Goal: Task Accomplishment & Management: Complete application form

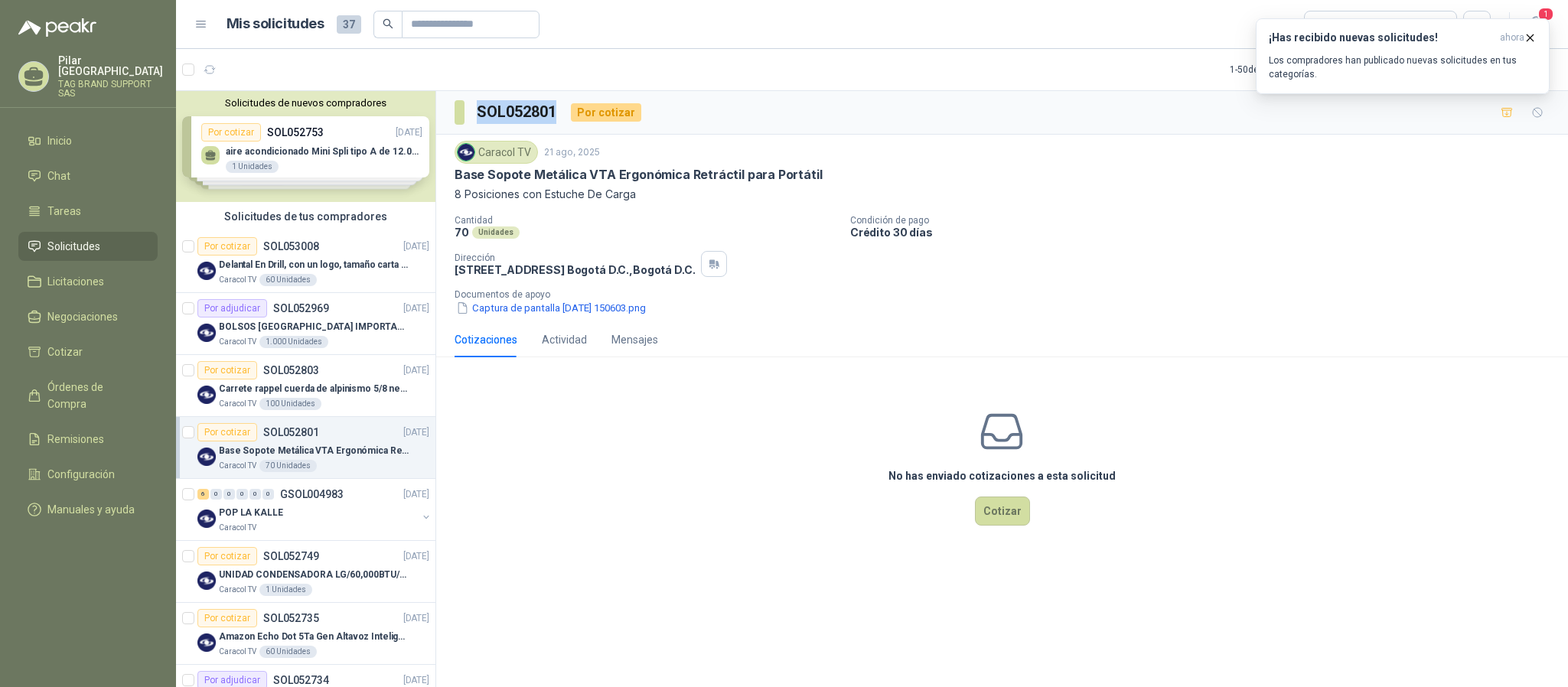
scroll to position [459, 0]
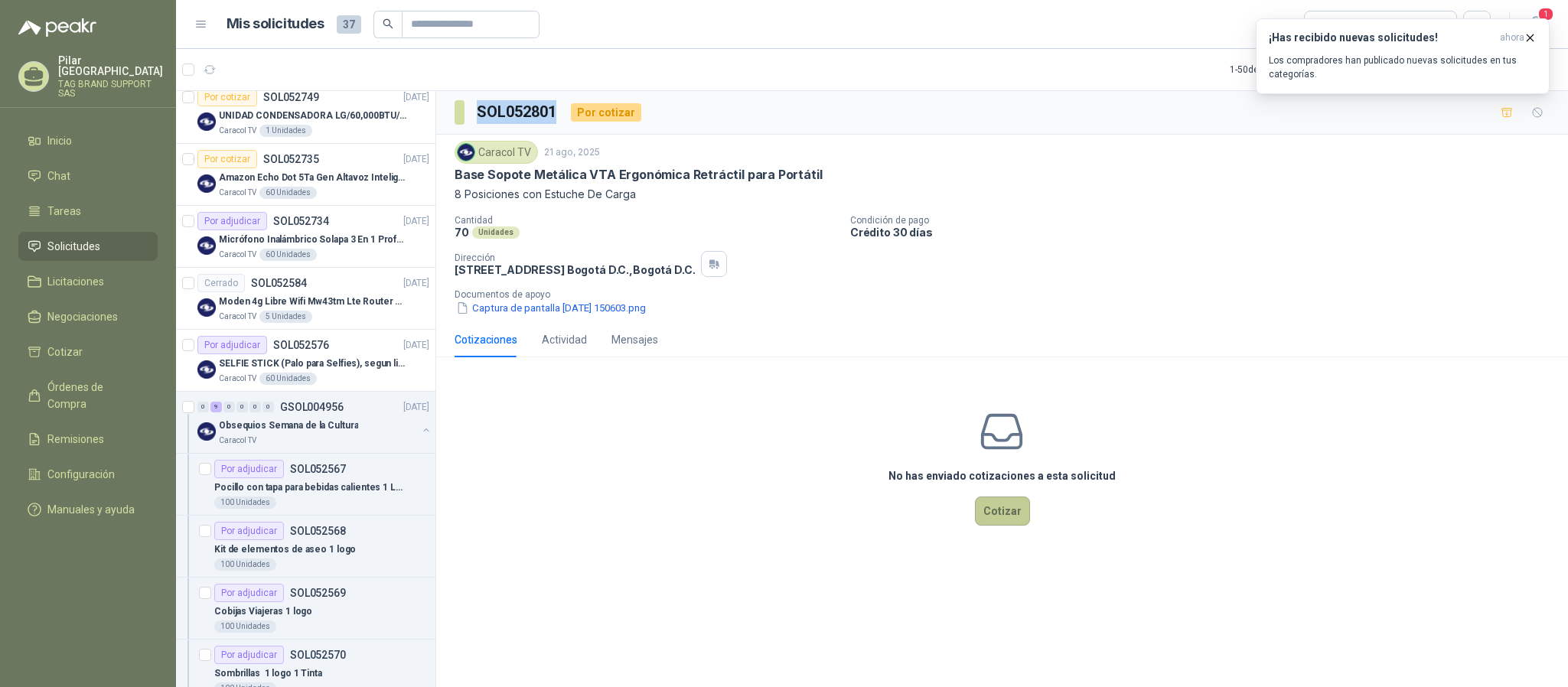
click at [988, 509] on button "Cotizar" at bounding box center [1002, 511] width 55 height 29
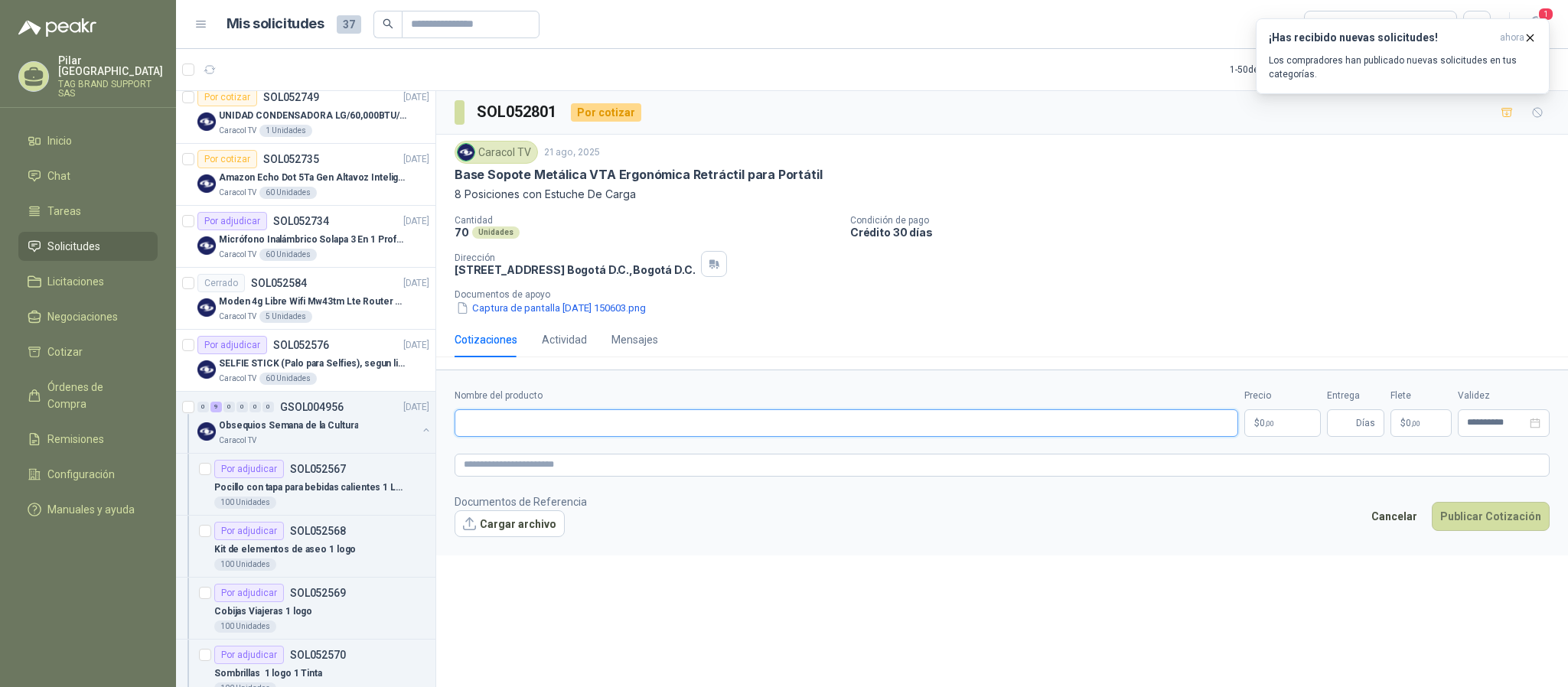
click at [561, 421] on input "Nombre del producto" at bounding box center [846, 423] width 784 height 27
click at [533, 432] on input "Nombre del producto" at bounding box center [846, 423] width 784 height 27
click at [554, 434] on input "Nombre del producto" at bounding box center [846, 423] width 784 height 27
paste input "**********"
type input "**********"
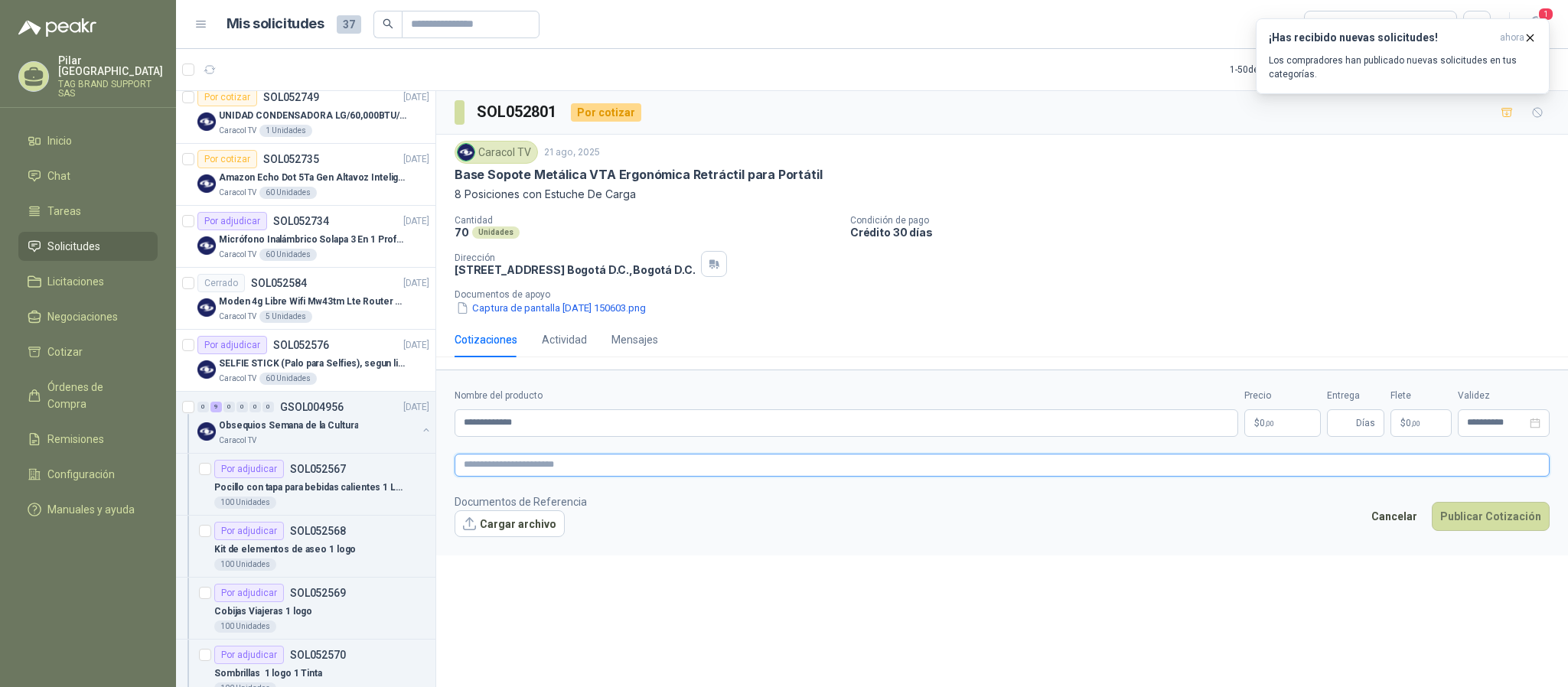
click at [487, 474] on textarea at bounding box center [1001, 464] width 1095 height 23
paste textarea "**********"
type textarea "**********"
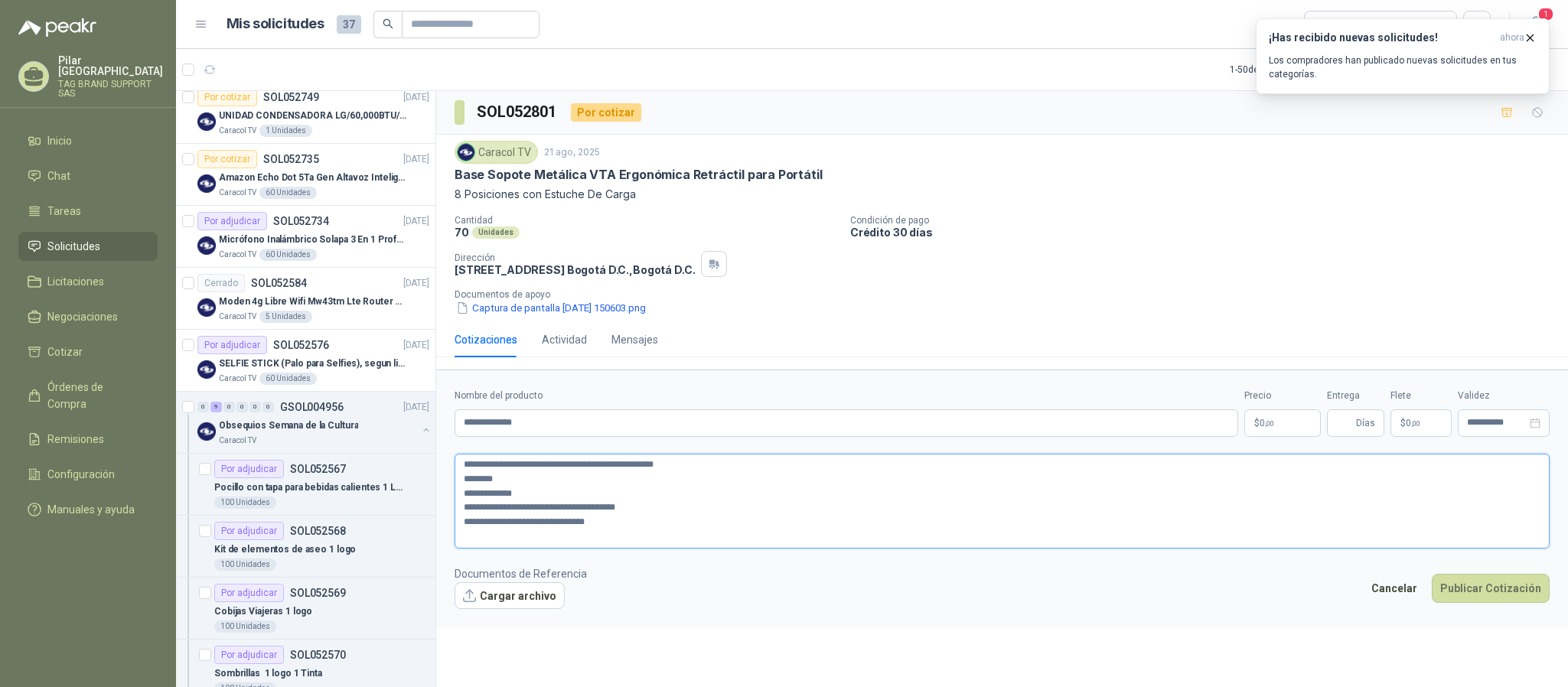
type textarea "**********"
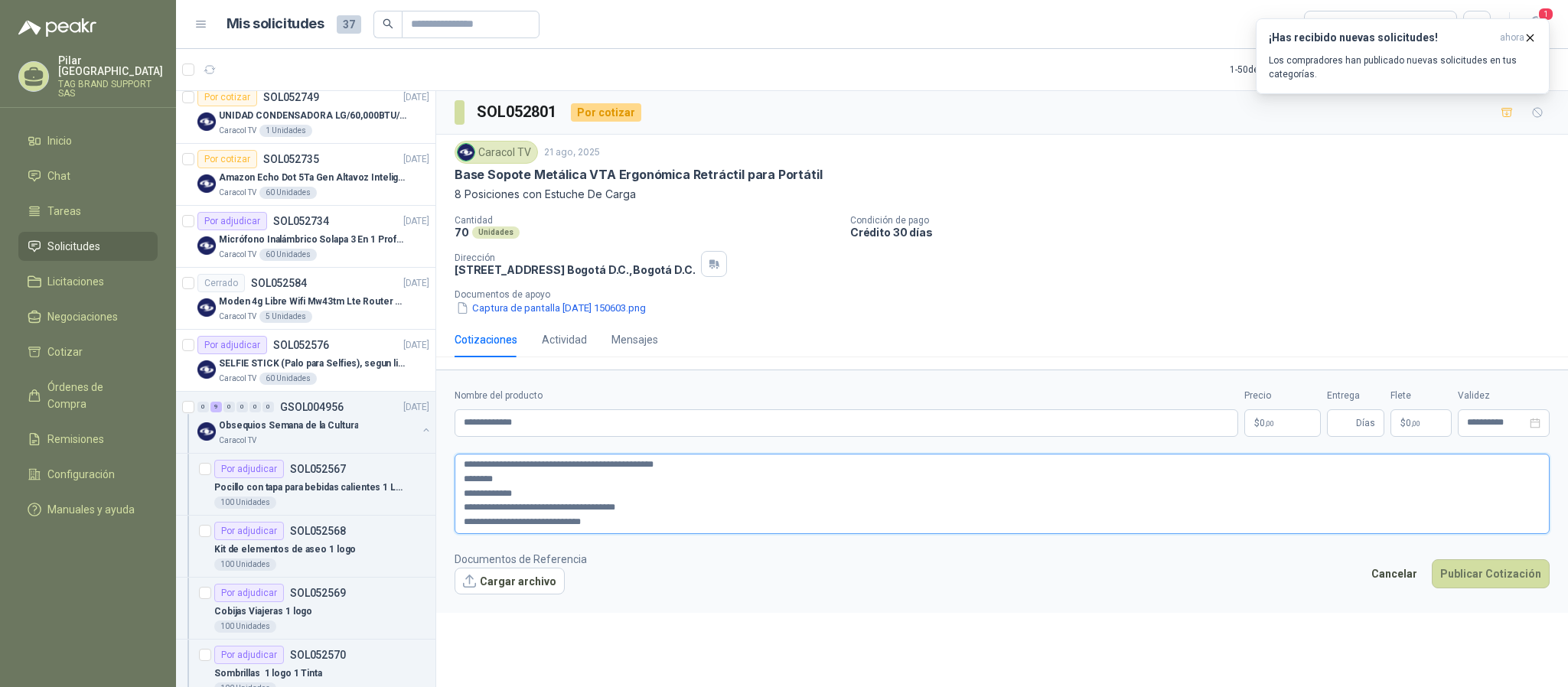
type textarea "**********"
click at [1303, 427] on p "$ 0 ,00" at bounding box center [1282, 423] width 77 height 27
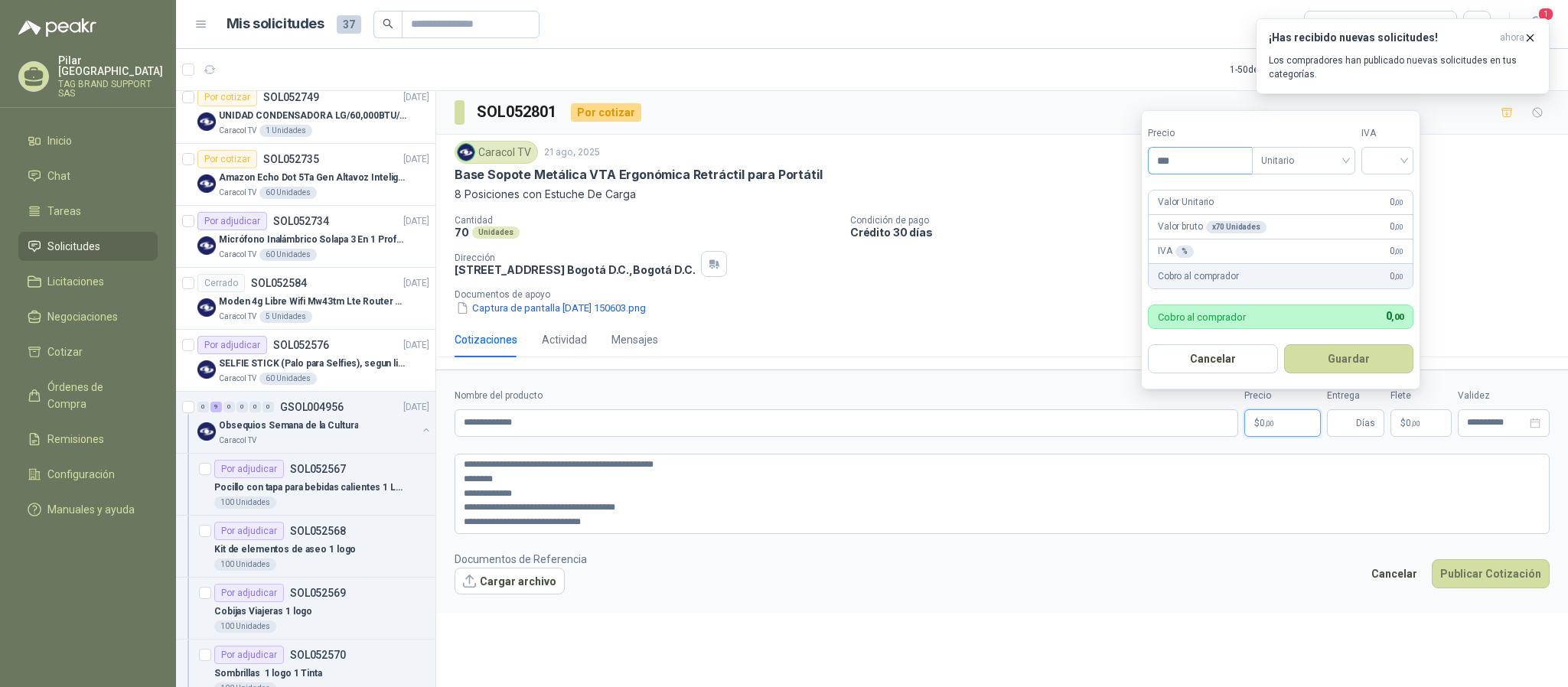
drag, startPoint x: 1189, startPoint y: 167, endPoint x: 1159, endPoint y: 156, distance: 32.0
click at [1159, 156] on input "***" at bounding box center [1200, 161] width 103 height 26
click at [1413, 168] on div at bounding box center [1387, 161] width 52 height 27
type input "********"
click at [1403, 185] on div "19%" at bounding box center [1390, 191] width 28 height 17
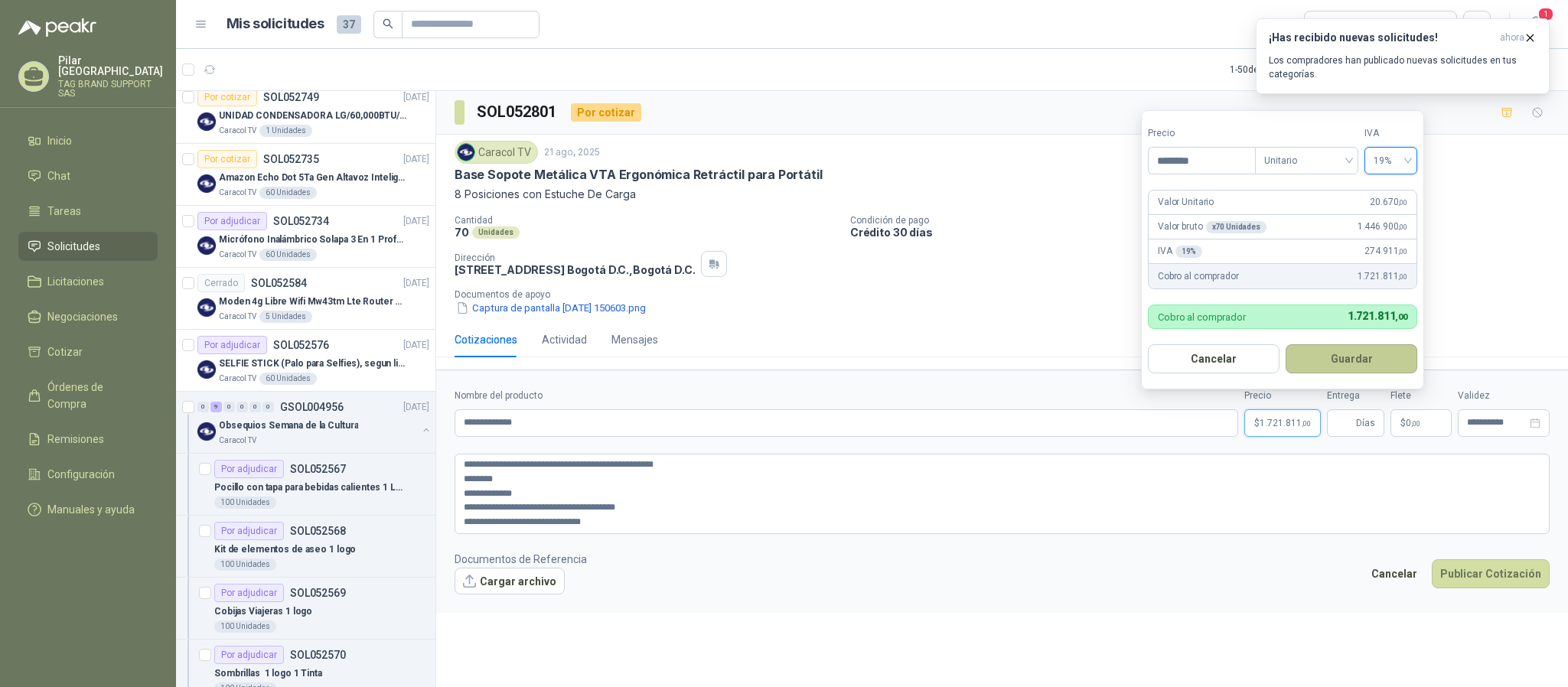
click at [1314, 365] on button "Guardar" at bounding box center [1351, 359] width 132 height 29
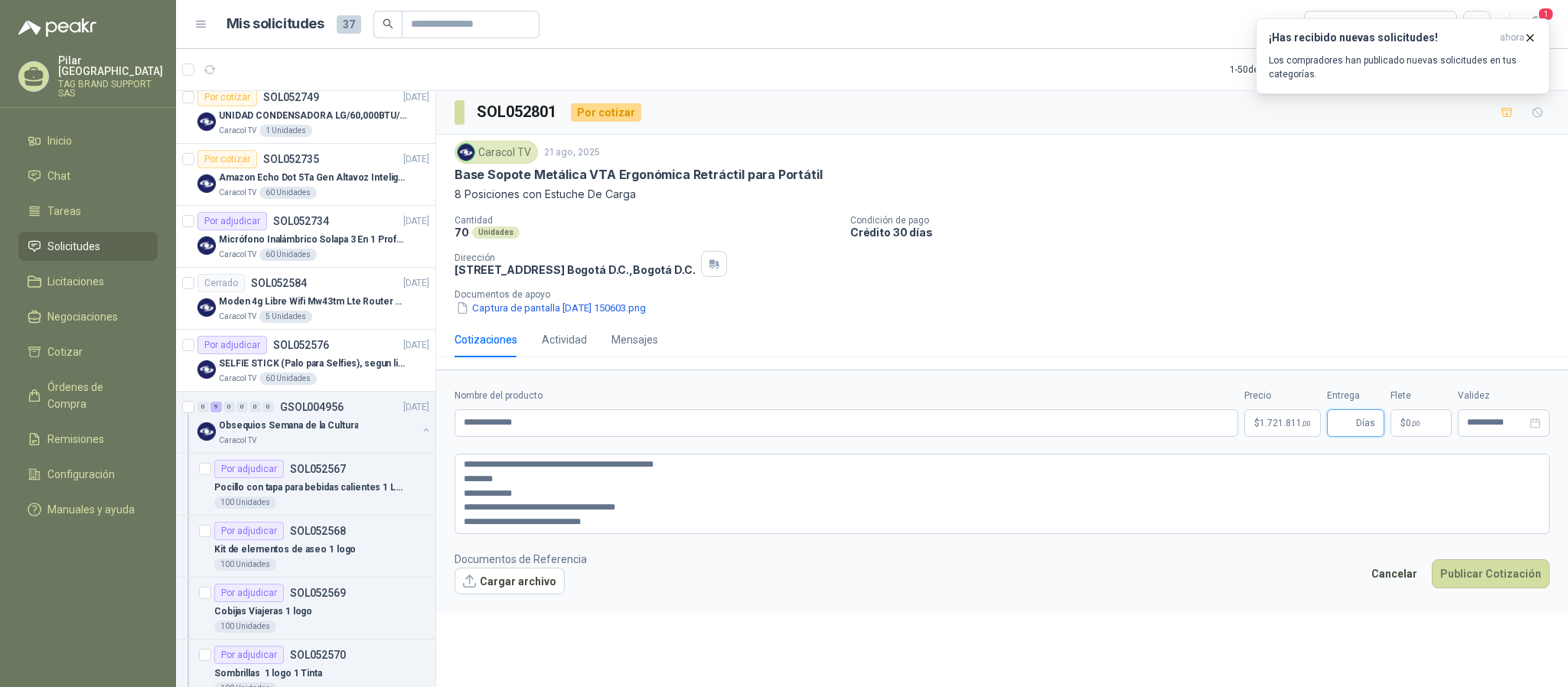
click at [1345, 431] on input "Entrega" at bounding box center [1344, 423] width 17 height 26
type input "*"
click at [1363, 315] on div "Captura de pantalla [DATE] 150603.png" at bounding box center [1007, 308] width 1107 height 16
click at [1501, 427] on input "**********" at bounding box center [1497, 423] width 60 height 10
click at [1419, 331] on div "30" at bounding box center [1411, 332] width 19 height 19
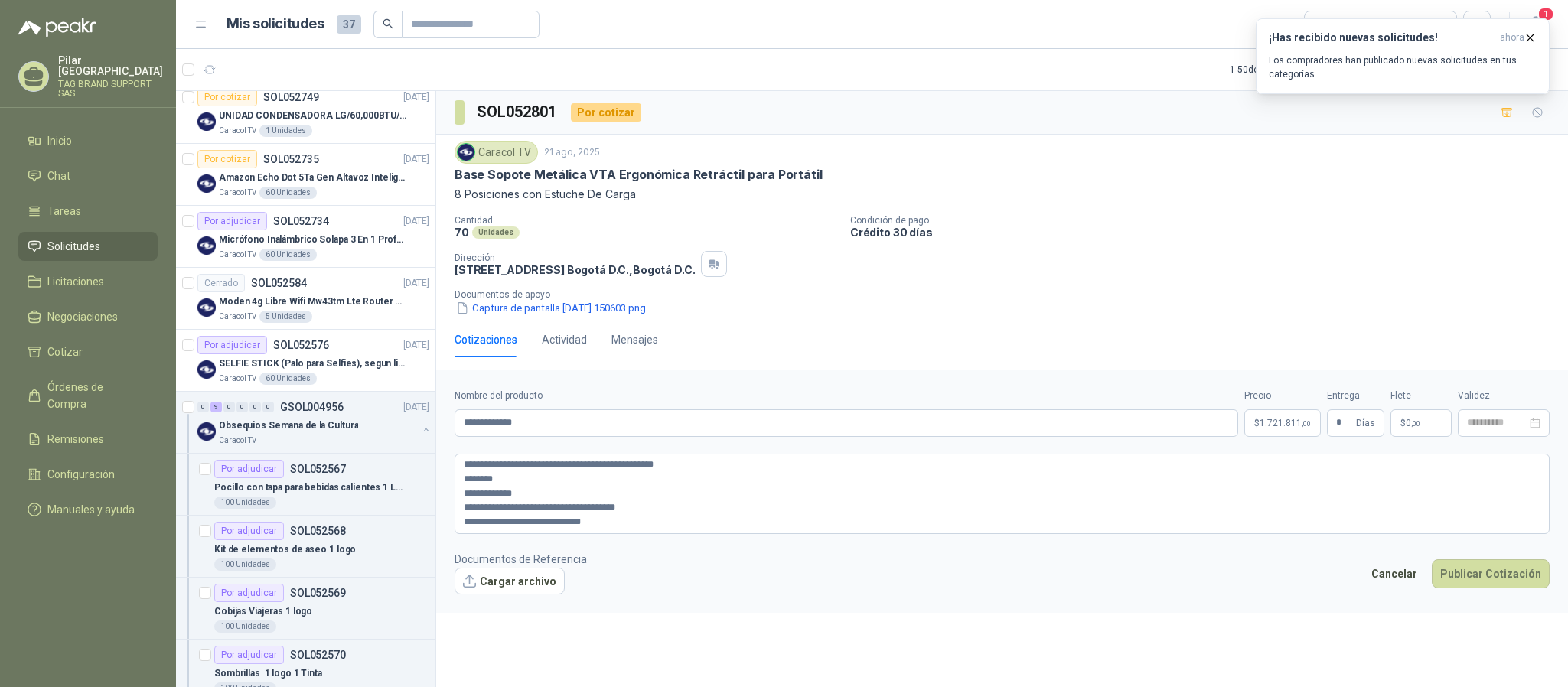
type input "**********"
click at [542, 572] on button "Cargar archivo" at bounding box center [509, 581] width 110 height 27
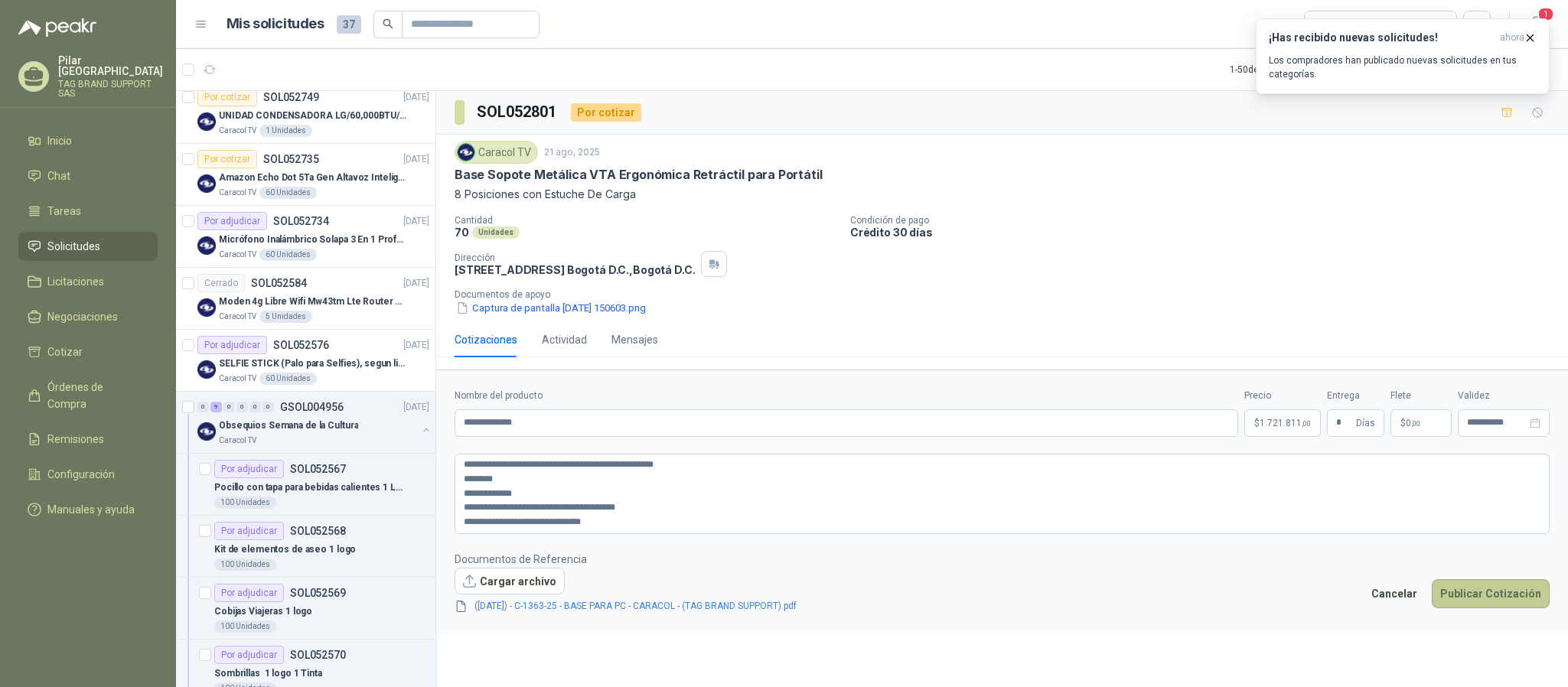
click at [1468, 599] on button "Publicar Cotización" at bounding box center [1491, 593] width 117 height 29
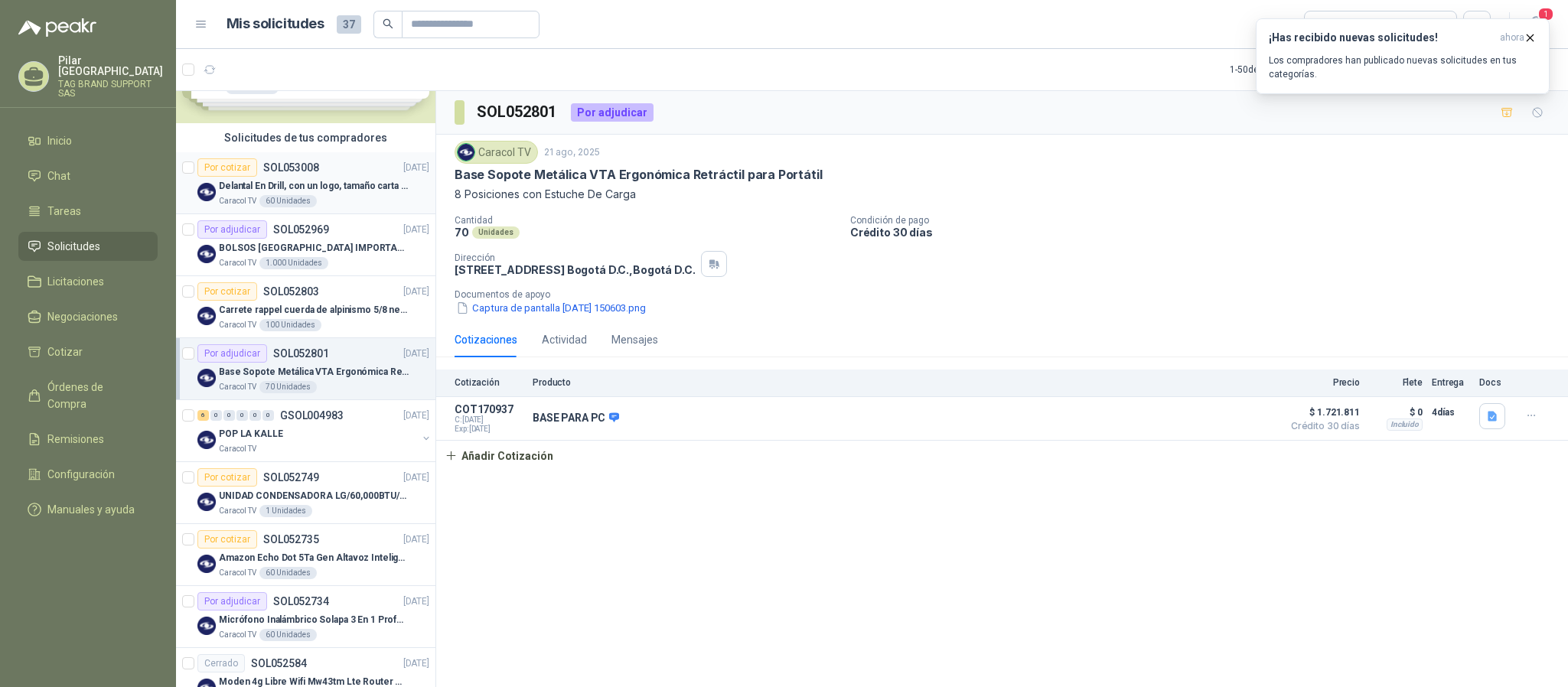
scroll to position [0, 0]
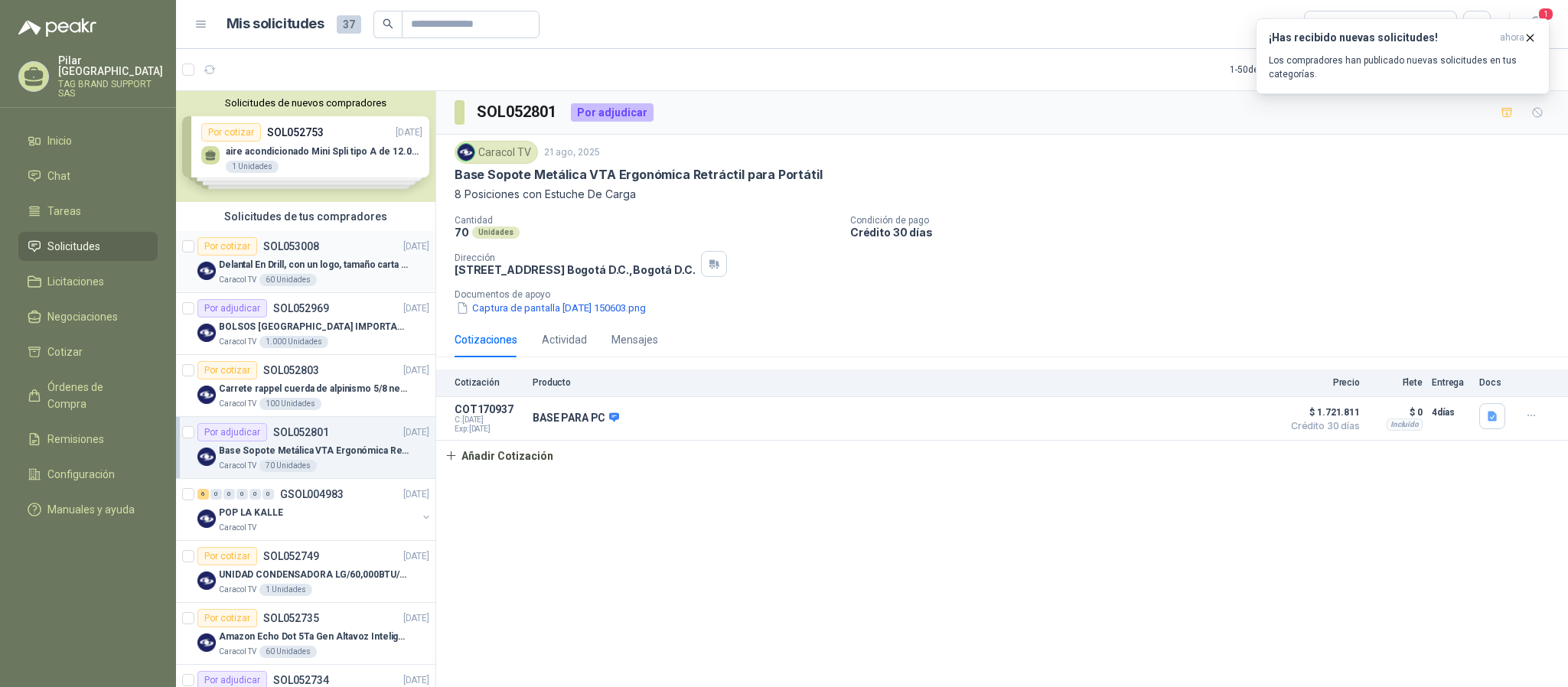
click at [338, 250] on div "Por cotizar SOL053008 [DATE]" at bounding box center [313, 247] width 231 height 19
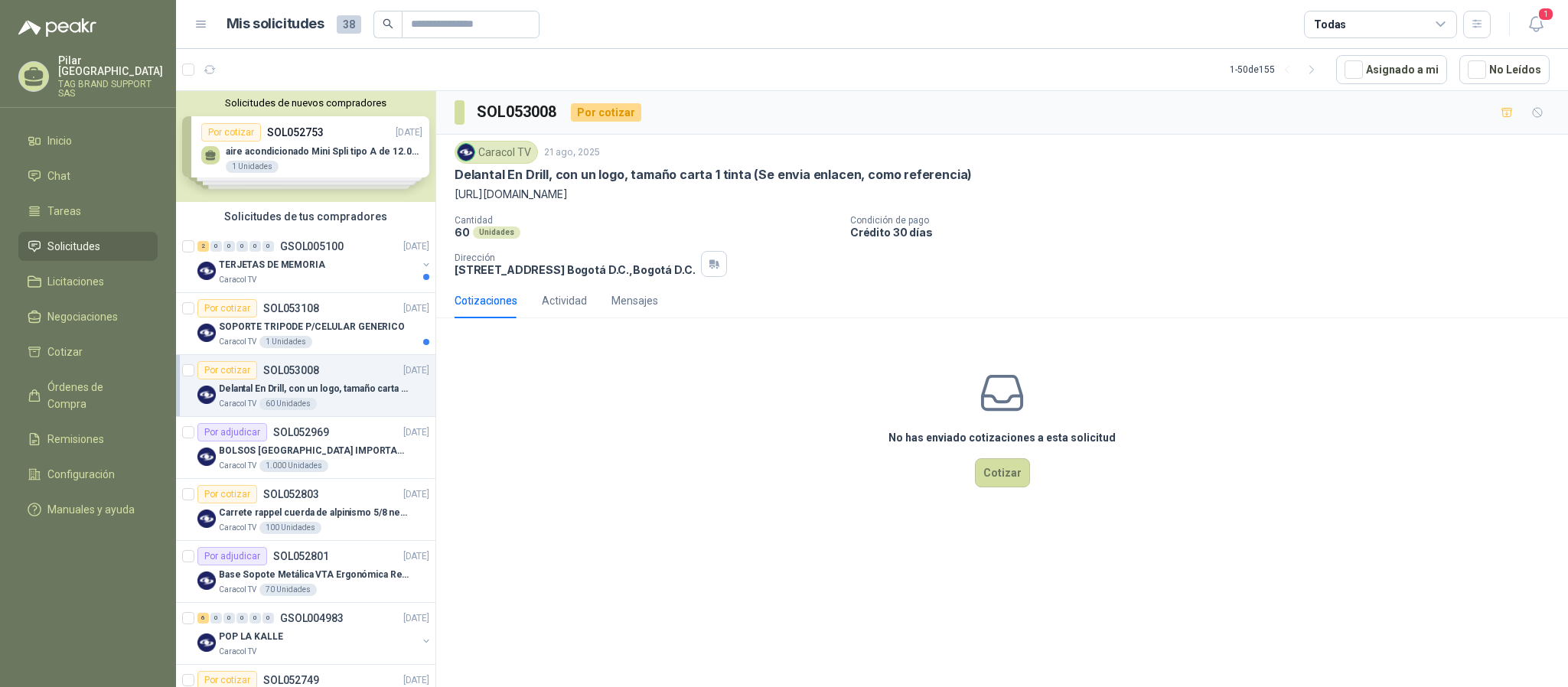
click at [1487, 212] on div "Caracol TV 21 ago, 2025 Delantal En Drill, con un logo, tamaño carta 1 tinta (S…" at bounding box center [1001, 208] width 1095 height 136
click at [336, 390] on p "Delantal En Drill, con un logo, tamaño carta 1 tinta (Se envia enlacen, como re…" at bounding box center [314, 389] width 191 height 14
click at [1018, 464] on button "Cotizar" at bounding box center [1002, 473] width 55 height 29
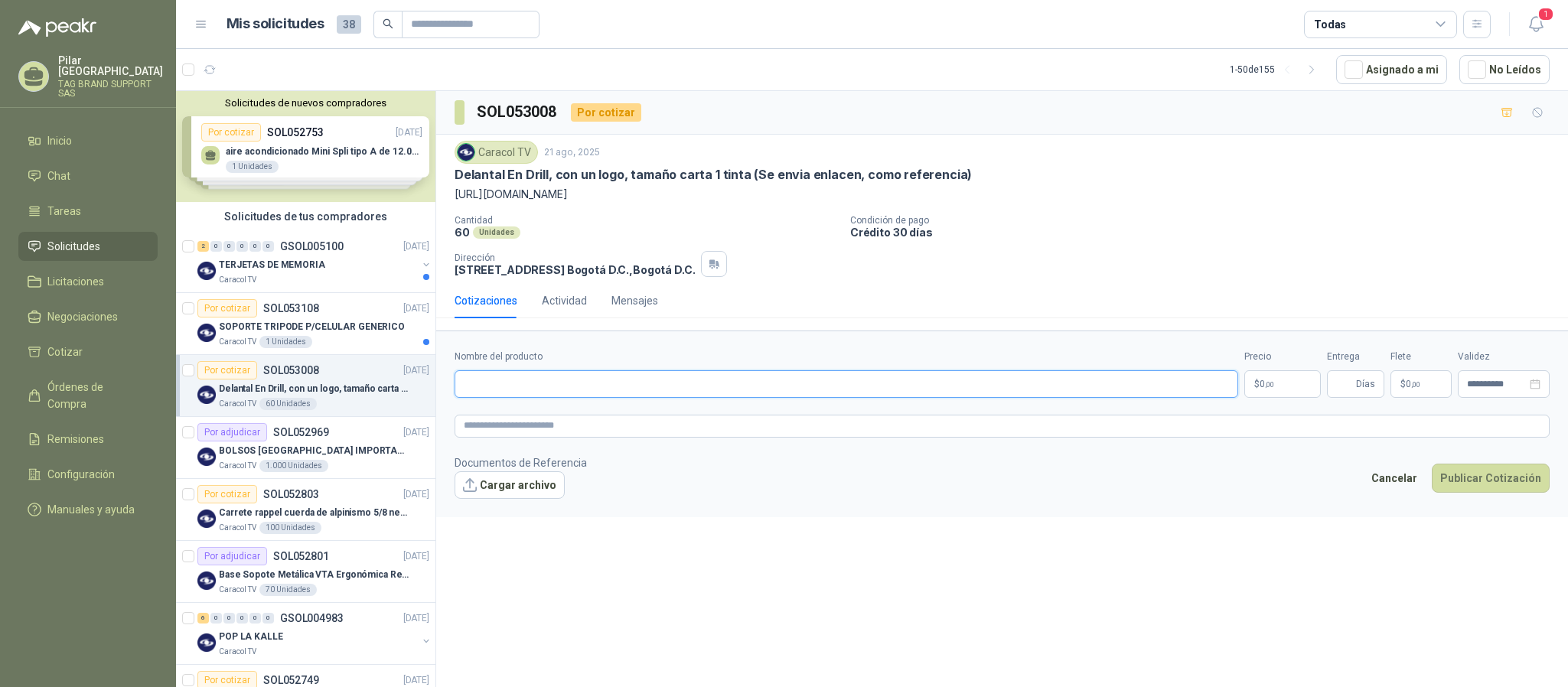
click at [590, 381] on input "Nombre del producto" at bounding box center [846, 383] width 784 height 27
click at [465, 391] on input "Nombre del producto" at bounding box center [846, 383] width 784 height 27
type input "**********"
click at [590, 432] on textarea at bounding box center [1001, 425] width 1095 height 23
paste textarea "**********"
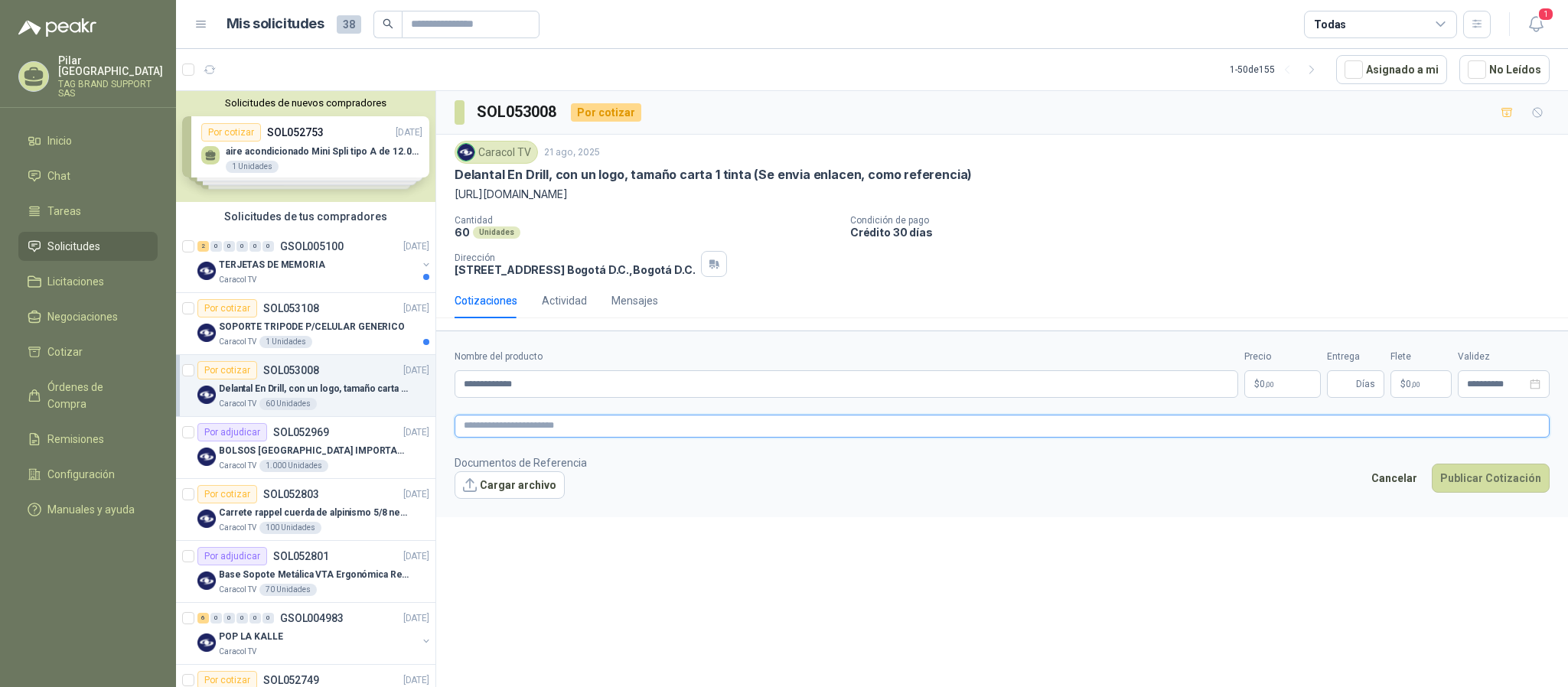
type textarea "**********"
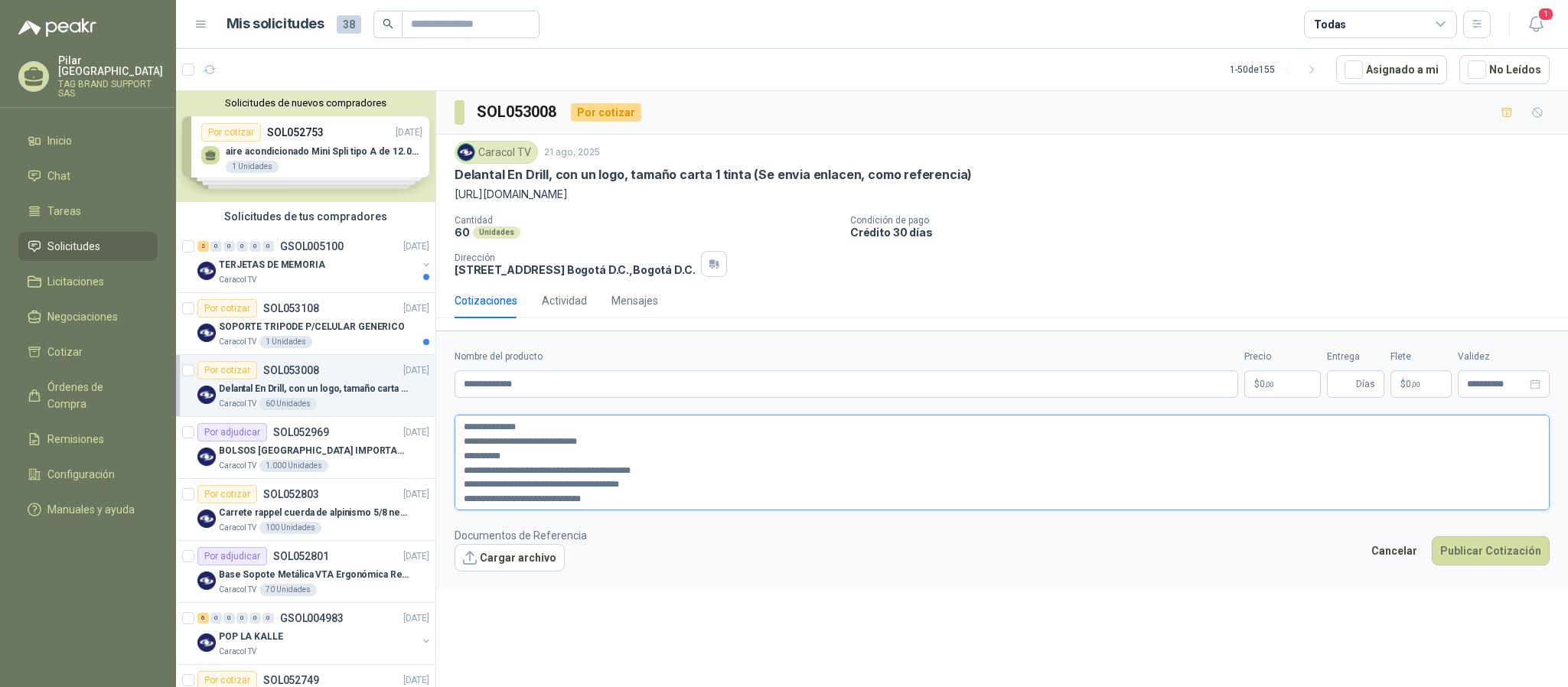
scroll to position [14, 0]
type textarea "**********"
click at [1318, 385] on p "$ 0 ,00" at bounding box center [1282, 383] width 77 height 27
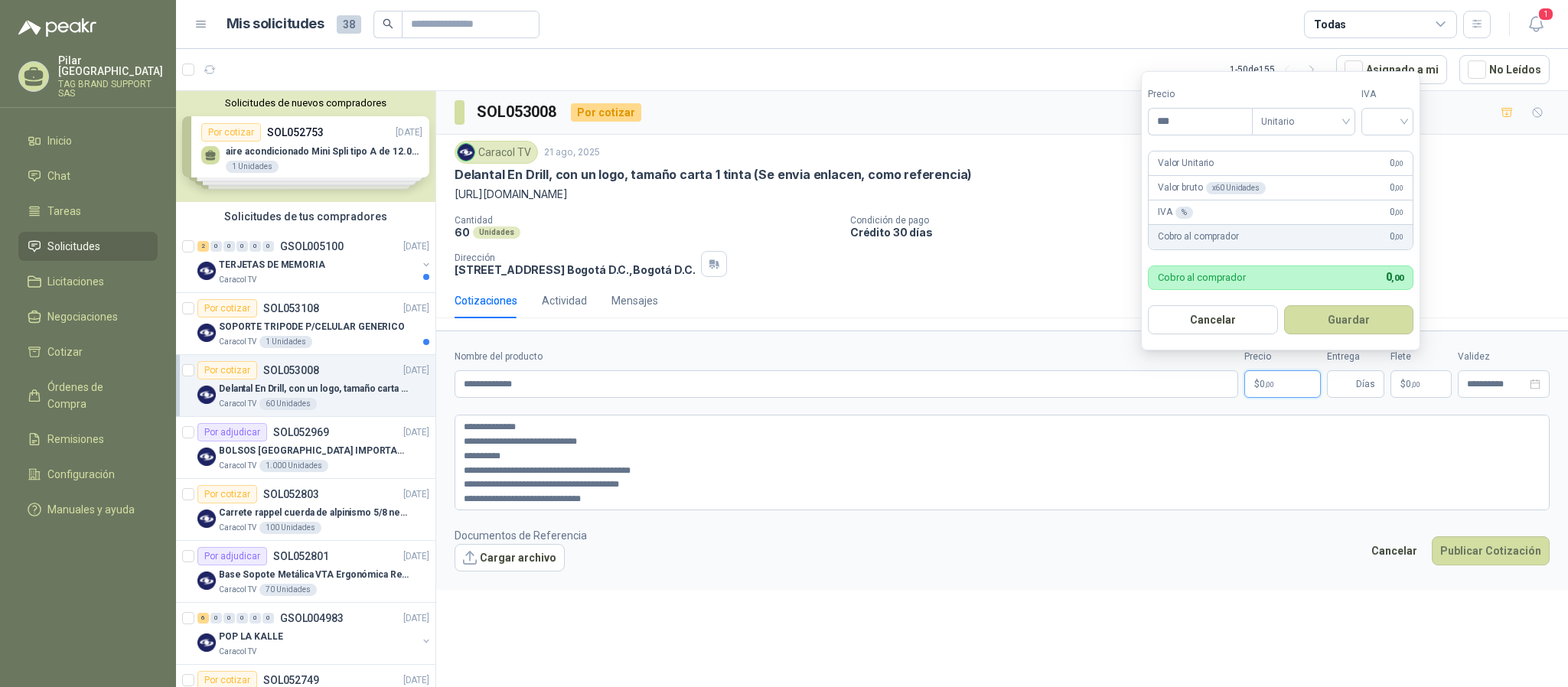
drag, startPoint x: 1178, startPoint y: 117, endPoint x: 1123, endPoint y: 116, distance: 55.0
click at [1123, 116] on body "Pilar Montenegro TAG BRAND SUPPORT SAS Inicio Chat Tareas Solicitudes Licitacio…" at bounding box center [784, 344] width 1568 height 687
type input "********"
click at [1375, 122] on input "search" at bounding box center [1388, 120] width 34 height 23
click at [1378, 145] on div "19%" at bounding box center [1390, 151] width 28 height 17
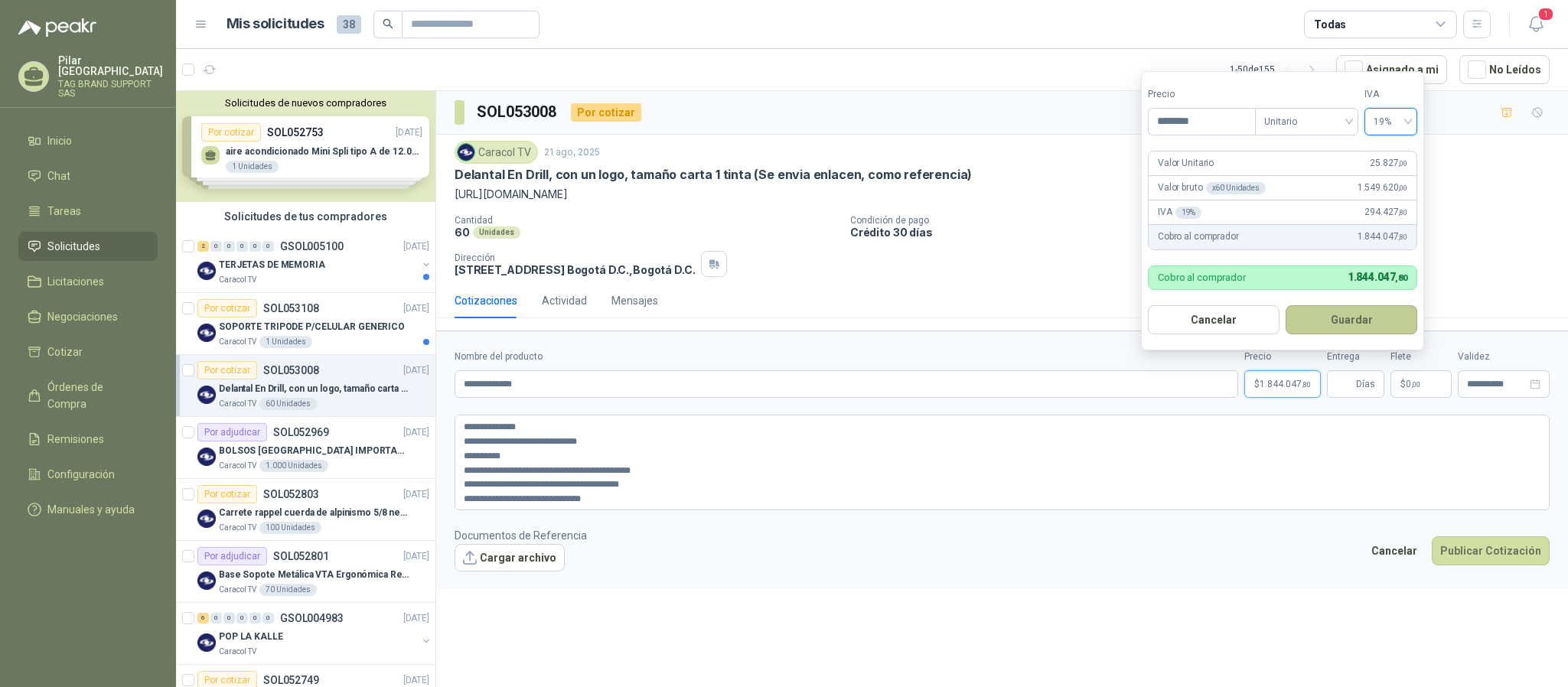
click at [1334, 317] on button "Guardar" at bounding box center [1351, 320] width 132 height 29
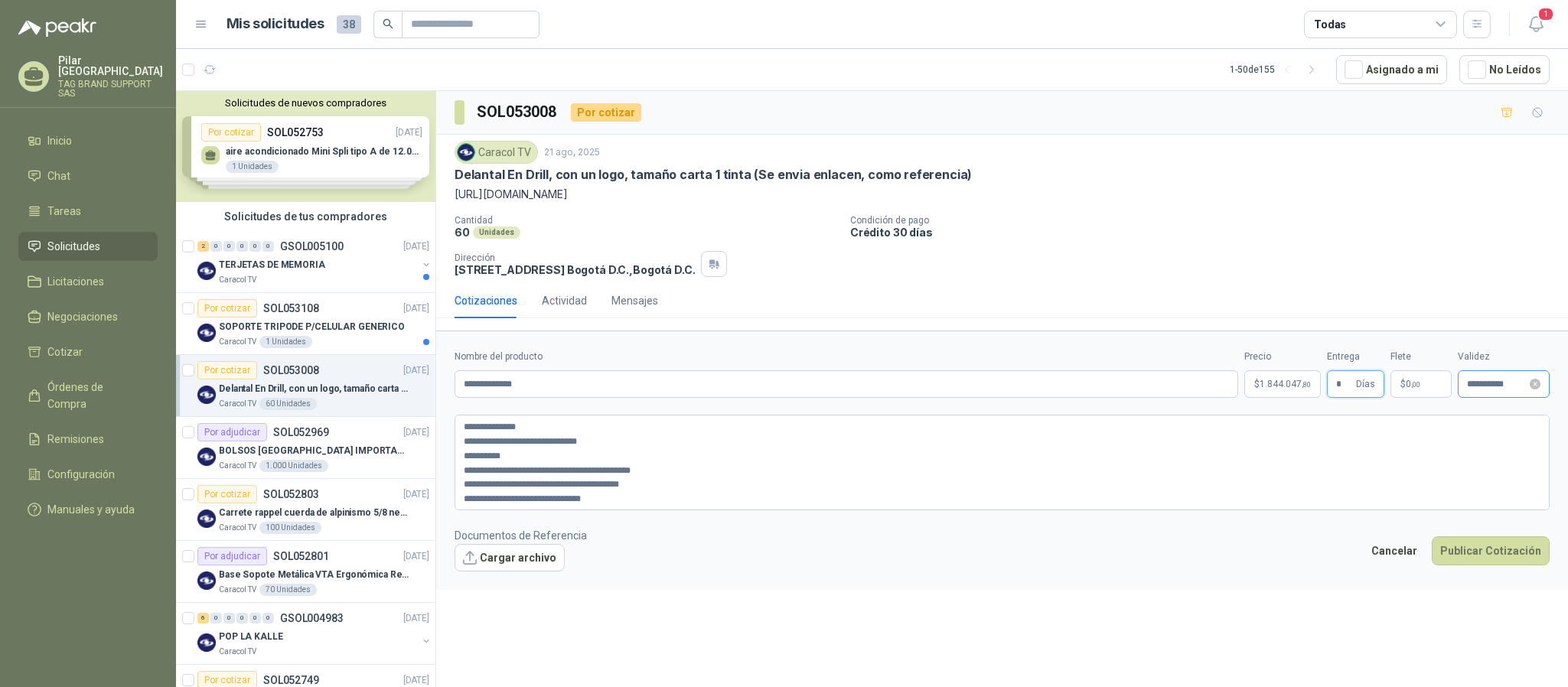
type input "*"
click at [1469, 383] on input "**********" at bounding box center [1497, 384] width 60 height 10
click at [1414, 592] on div "30" at bounding box center [1411, 593] width 19 height 19
type input "**********"
click at [1082, 588] on form "**********" at bounding box center [1002, 459] width 1132 height 258
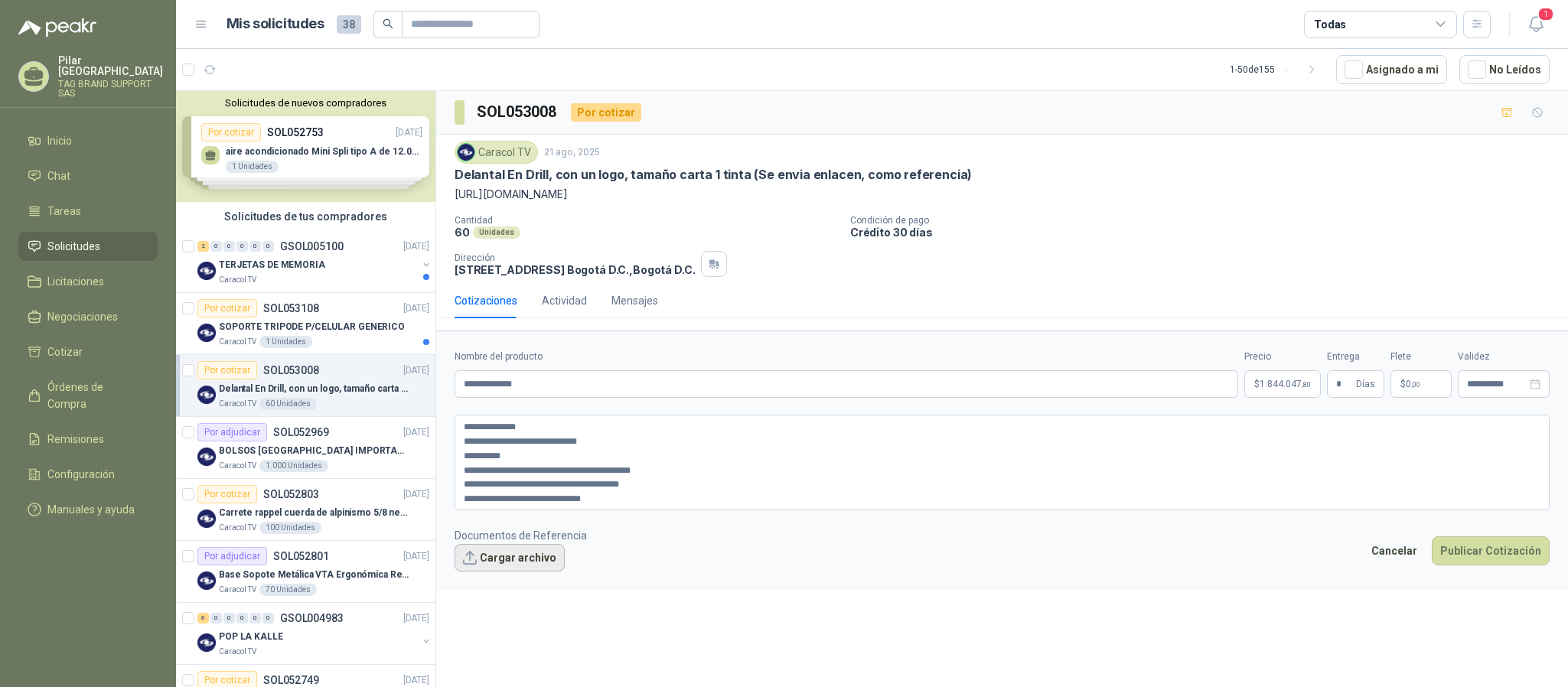
click at [524, 554] on button "Cargar archivo" at bounding box center [509, 557] width 110 height 27
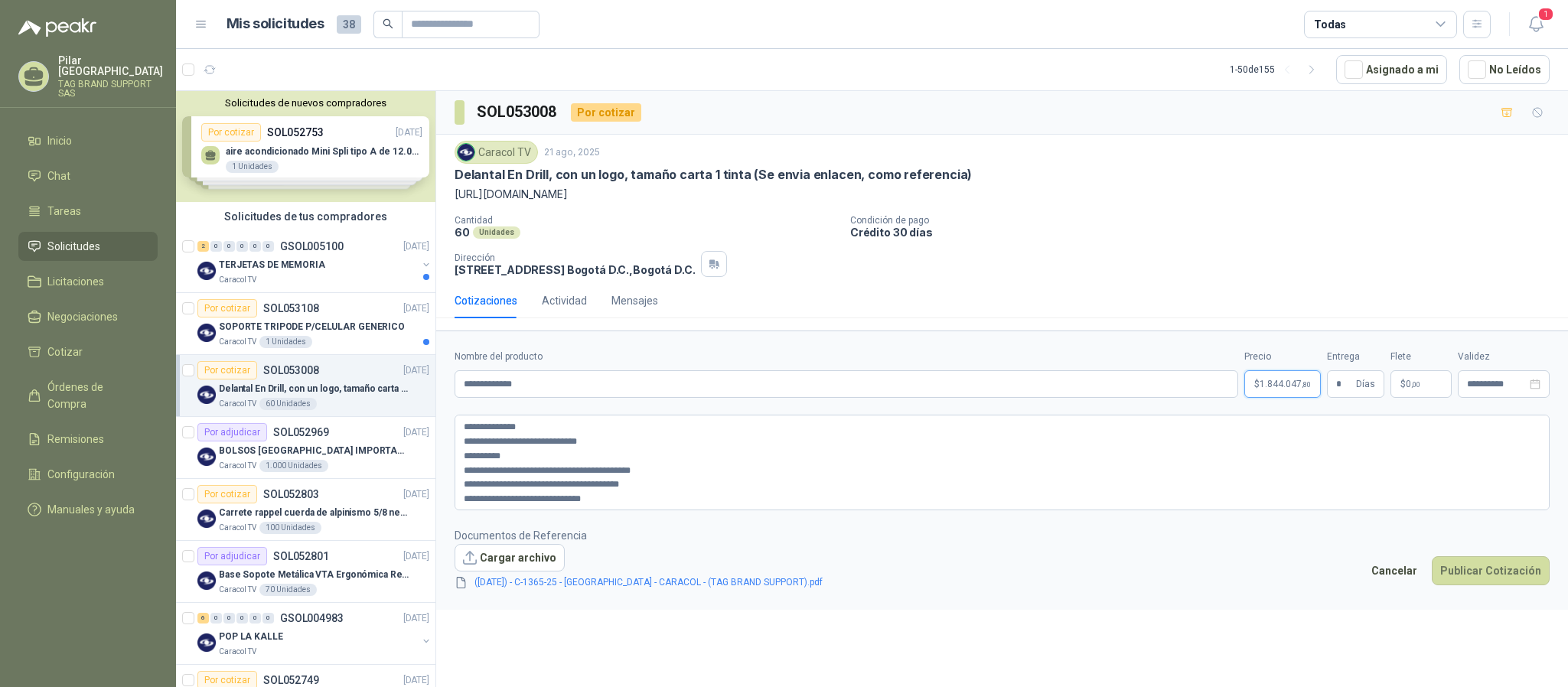
click at [1284, 389] on span "1.844.047 ,80" at bounding box center [1285, 383] width 51 height 9
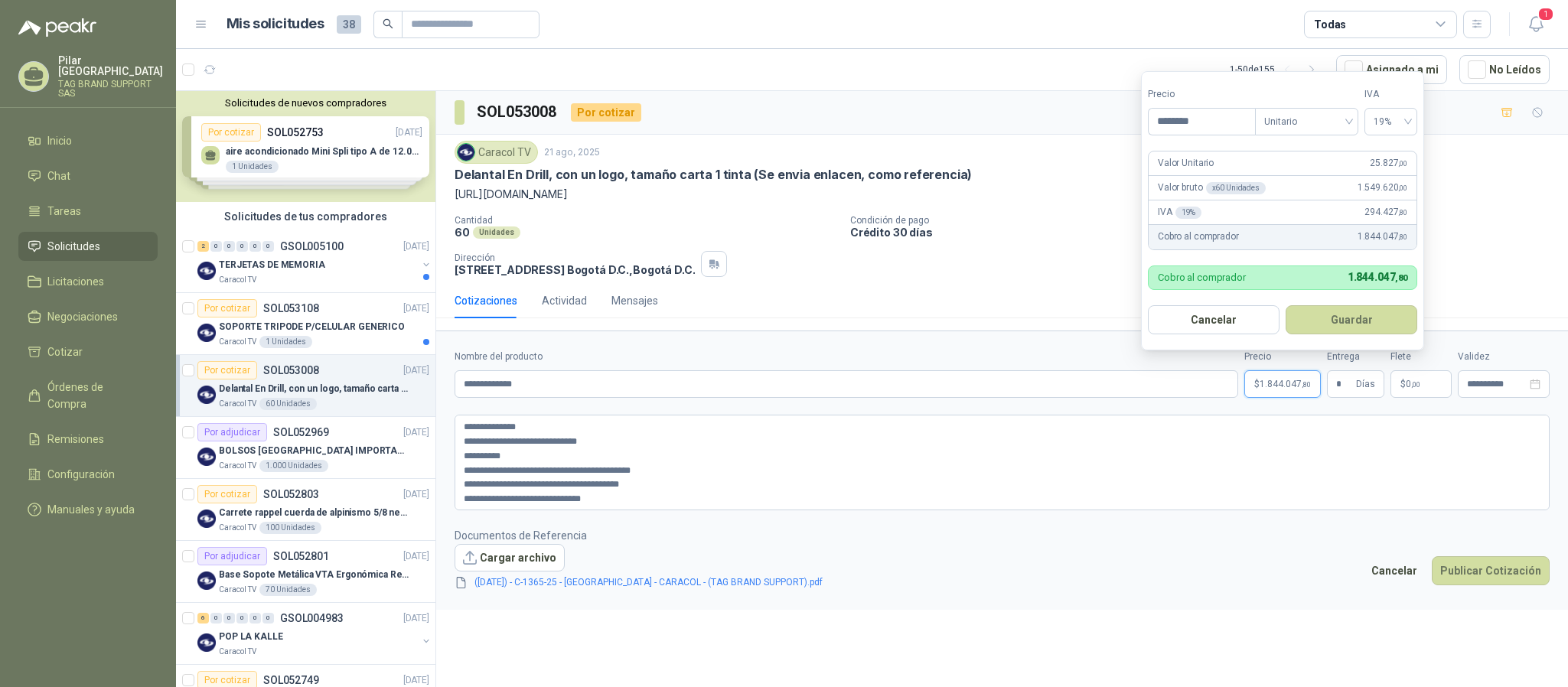
click at [1284, 389] on span "1.844.047 ,80" at bounding box center [1285, 383] width 51 height 9
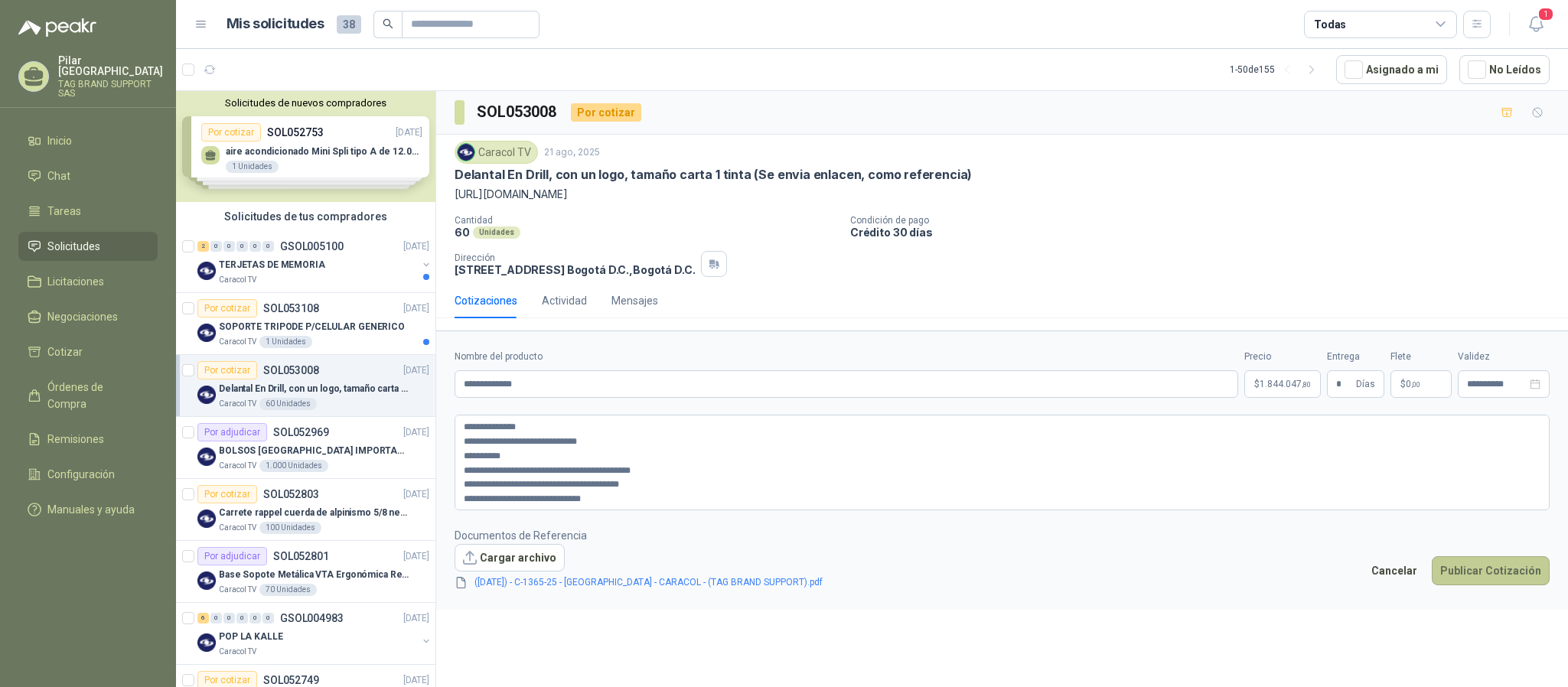
click at [1485, 576] on button "Publicar Cotización" at bounding box center [1491, 571] width 117 height 29
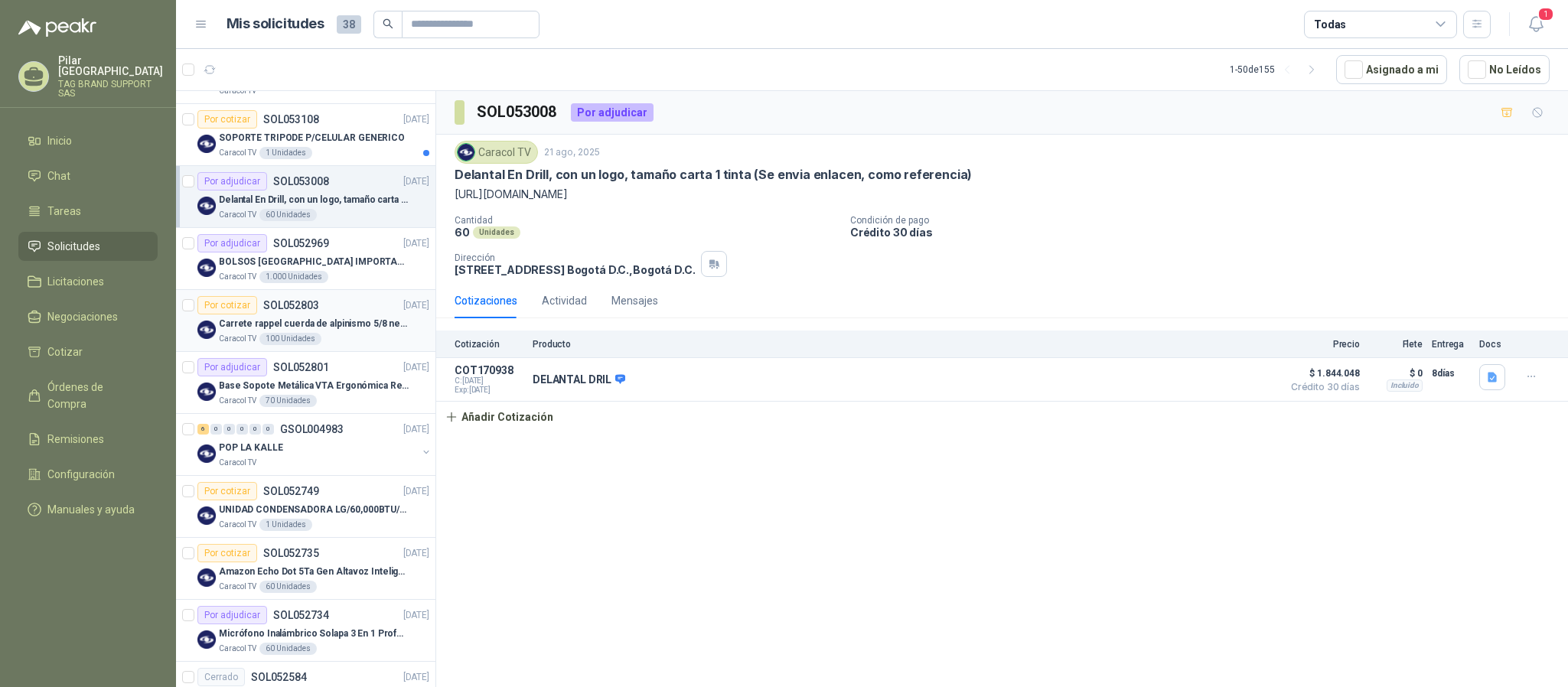
scroll to position [230, 0]
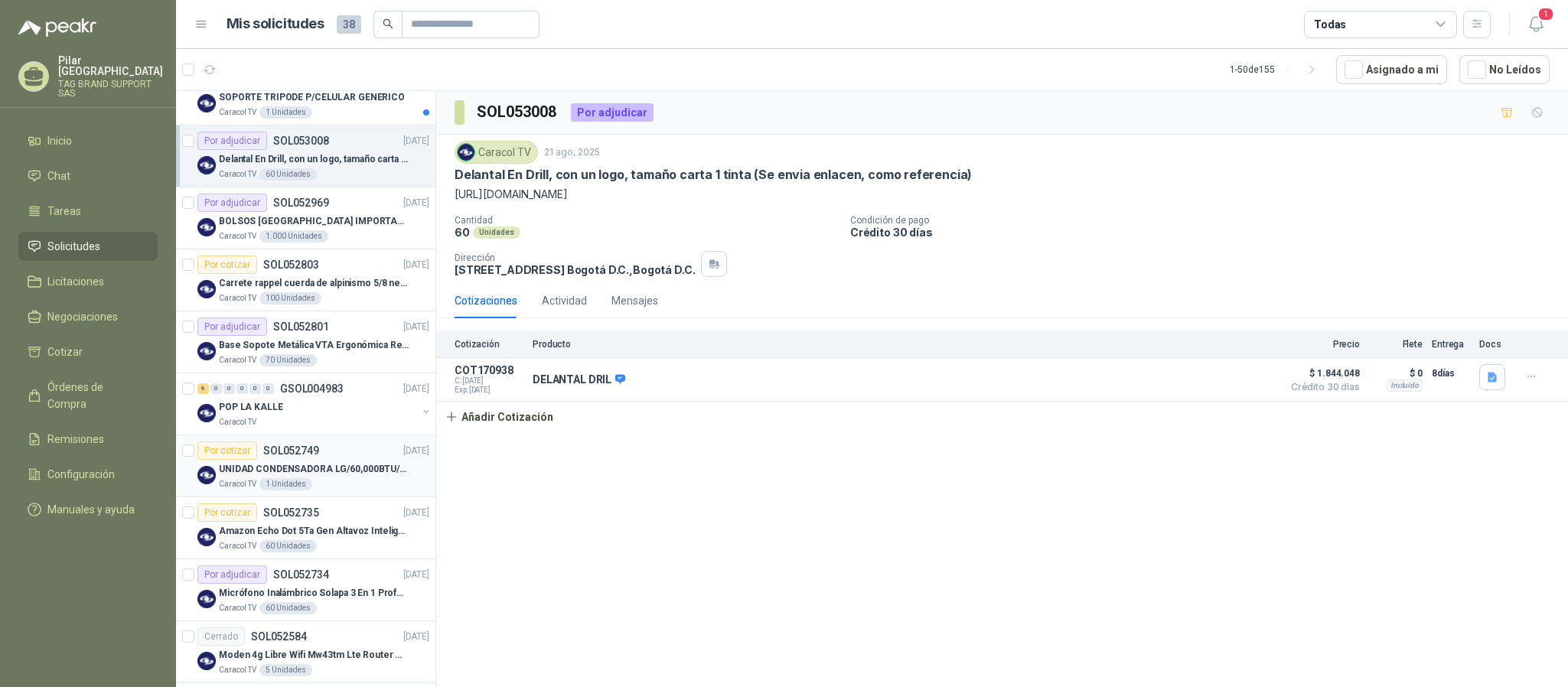
click at [320, 476] on p "UNIDAD CONDENSADORA LG/60,000BTU/220V/R410A: I" at bounding box center [314, 468] width 191 height 14
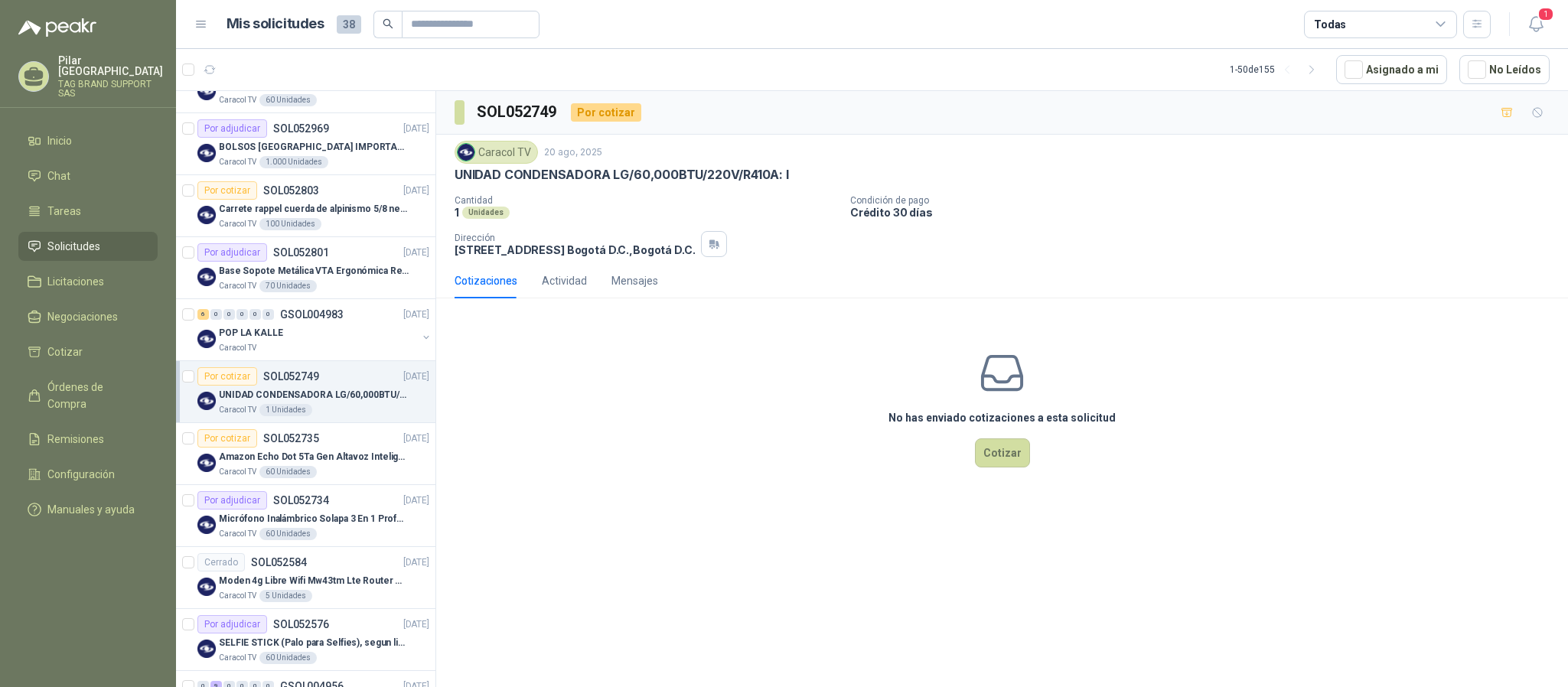
scroll to position [344, 0]
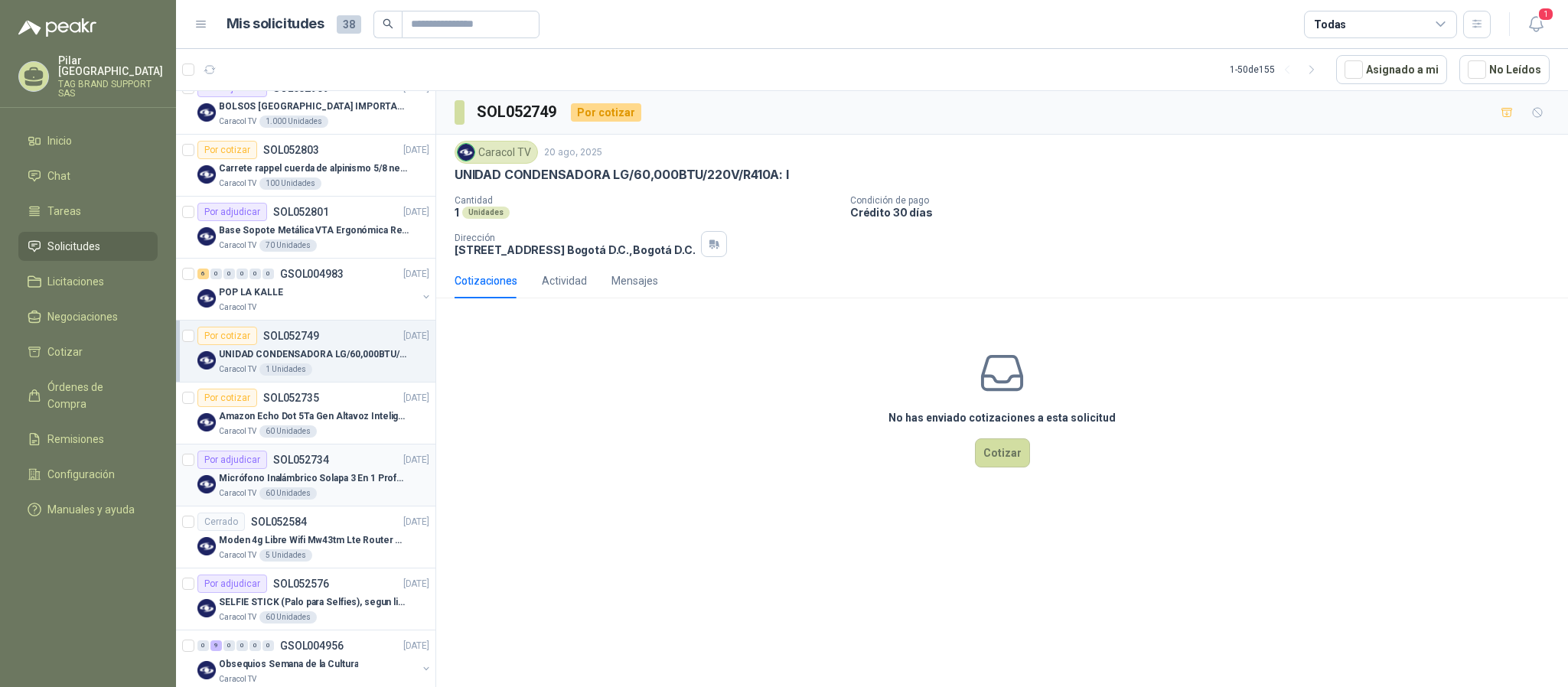
click at [311, 485] on p "Micrófono Inalámbrico Solapa 3 En 1 Profesional F11-2 X2" at bounding box center [314, 478] width 191 height 14
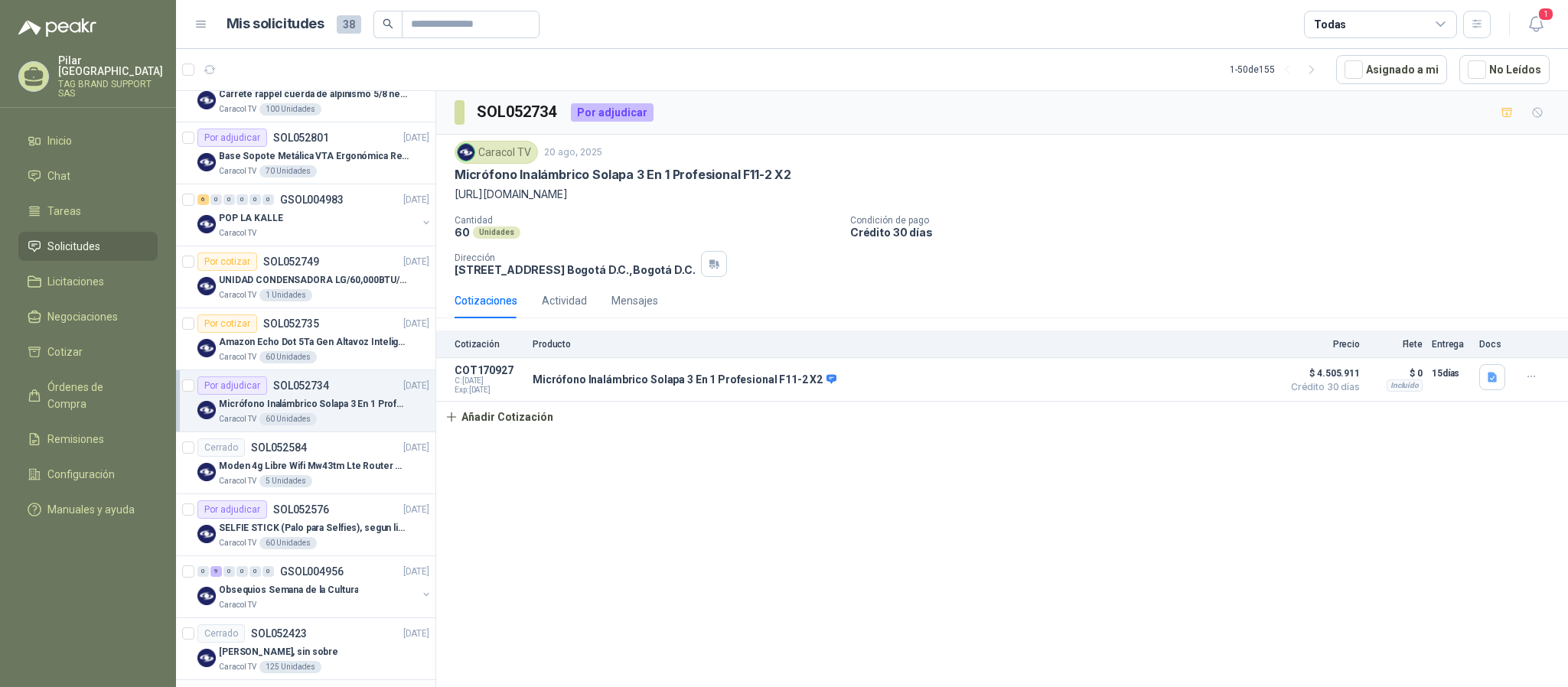
scroll to position [459, 0]
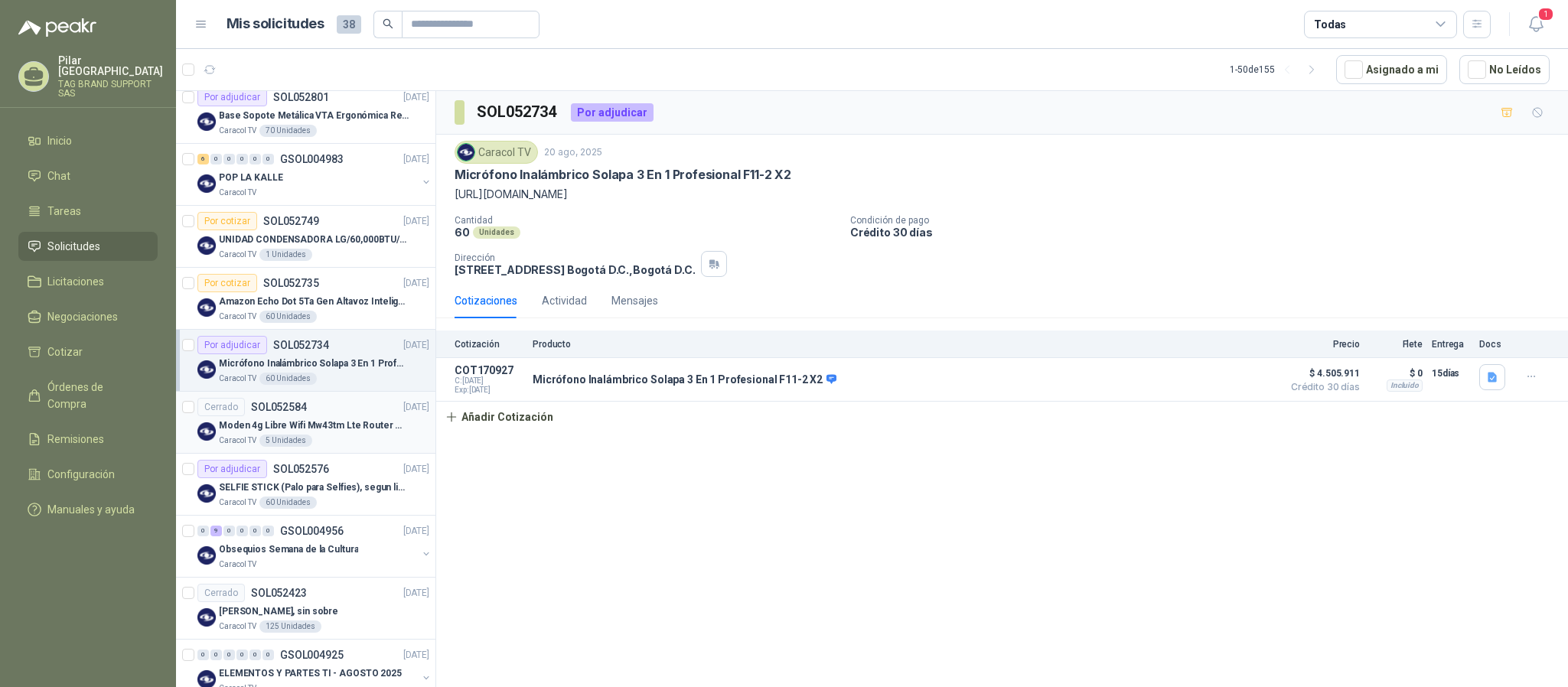
click at [313, 438] on div "Caracol TV 5 Unidades" at bounding box center [323, 440] width 210 height 12
click at [305, 487] on p "SELFIE STICK (Palo para Selfies), segun link adjunto" at bounding box center [314, 487] width 191 height 14
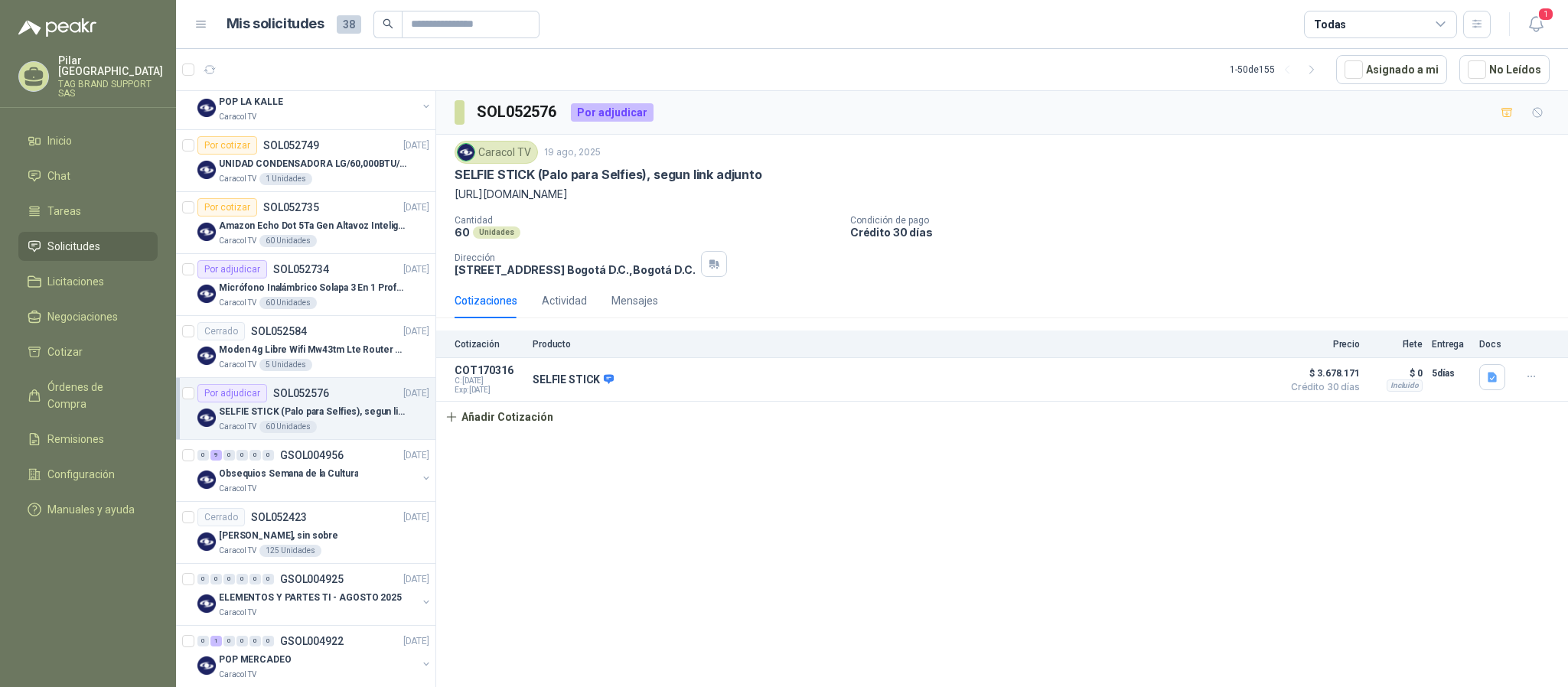
scroll to position [573, 0]
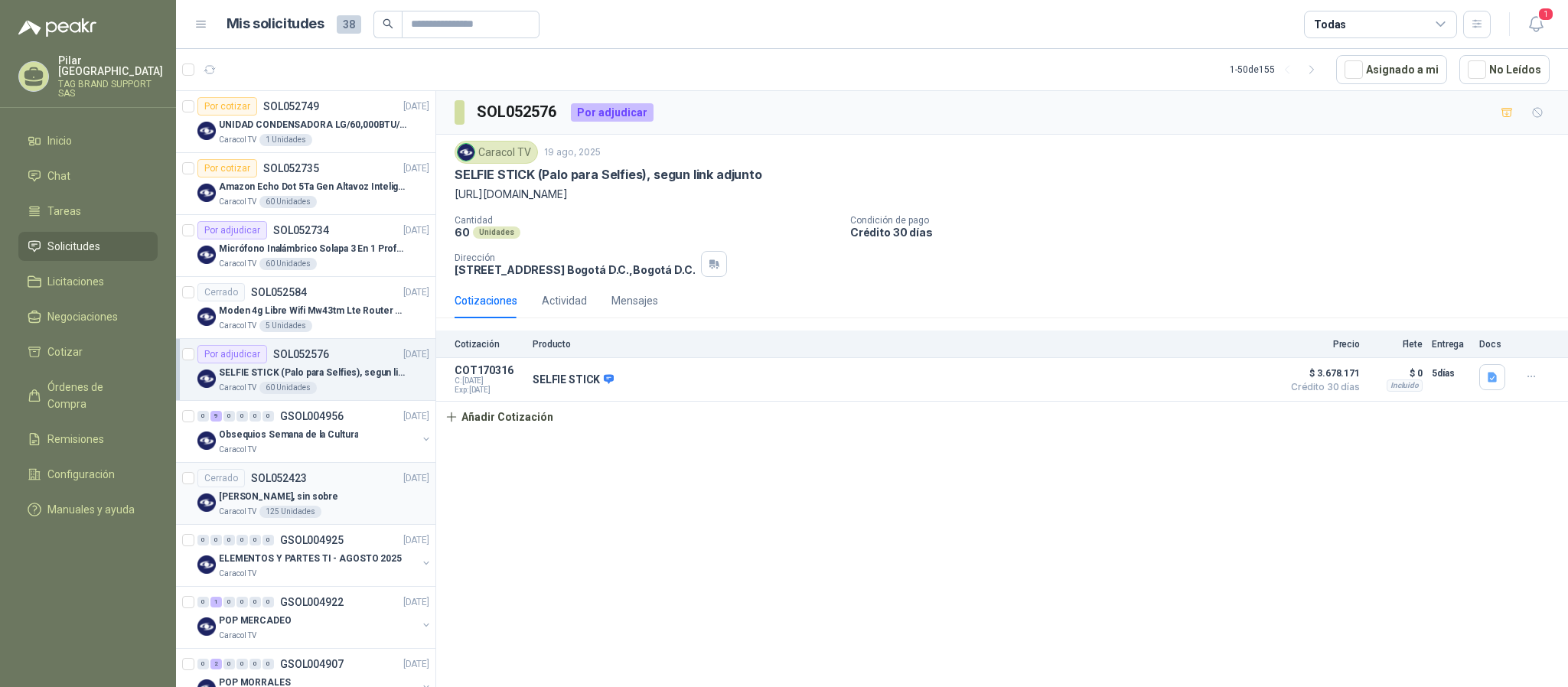
click at [308, 491] on div "[PERSON_NAME], sin sobre" at bounding box center [323, 497] width 210 height 19
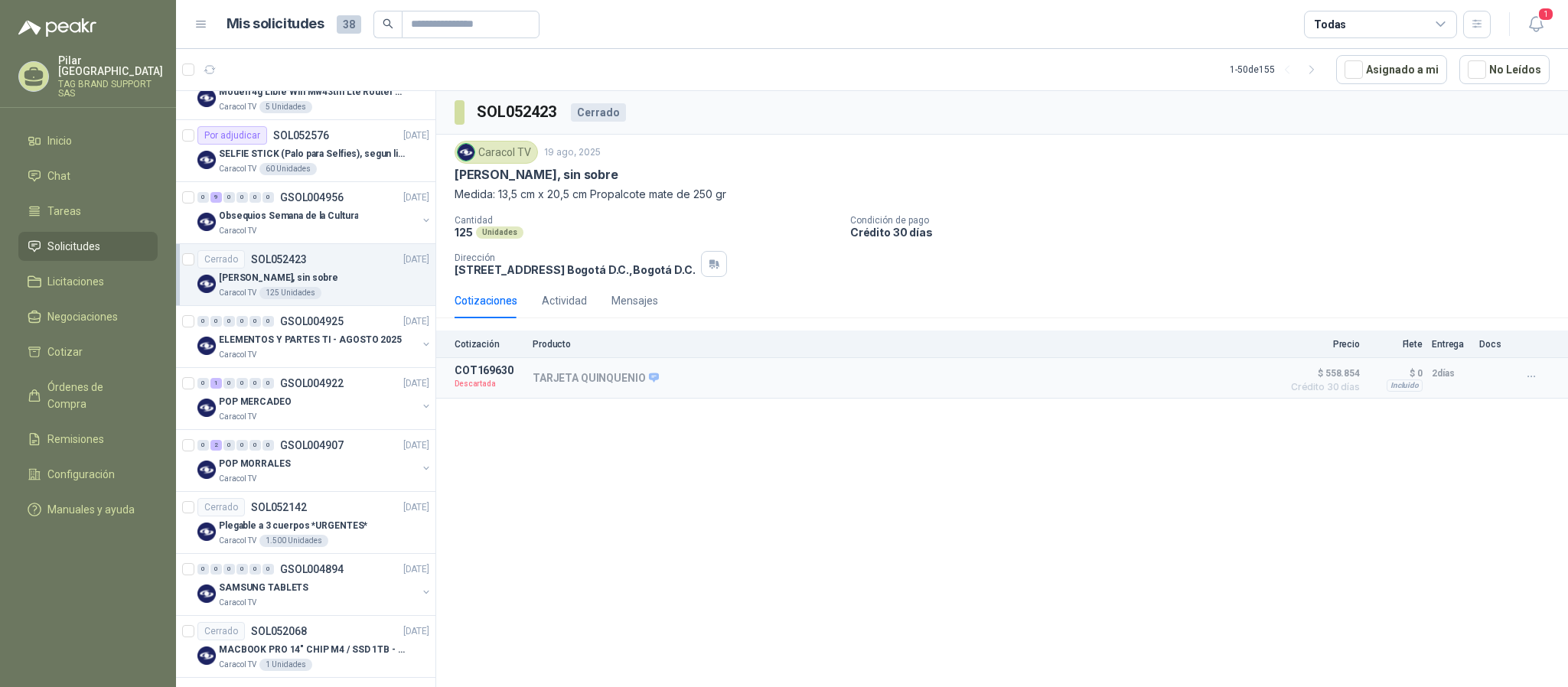
scroll to position [803, 0]
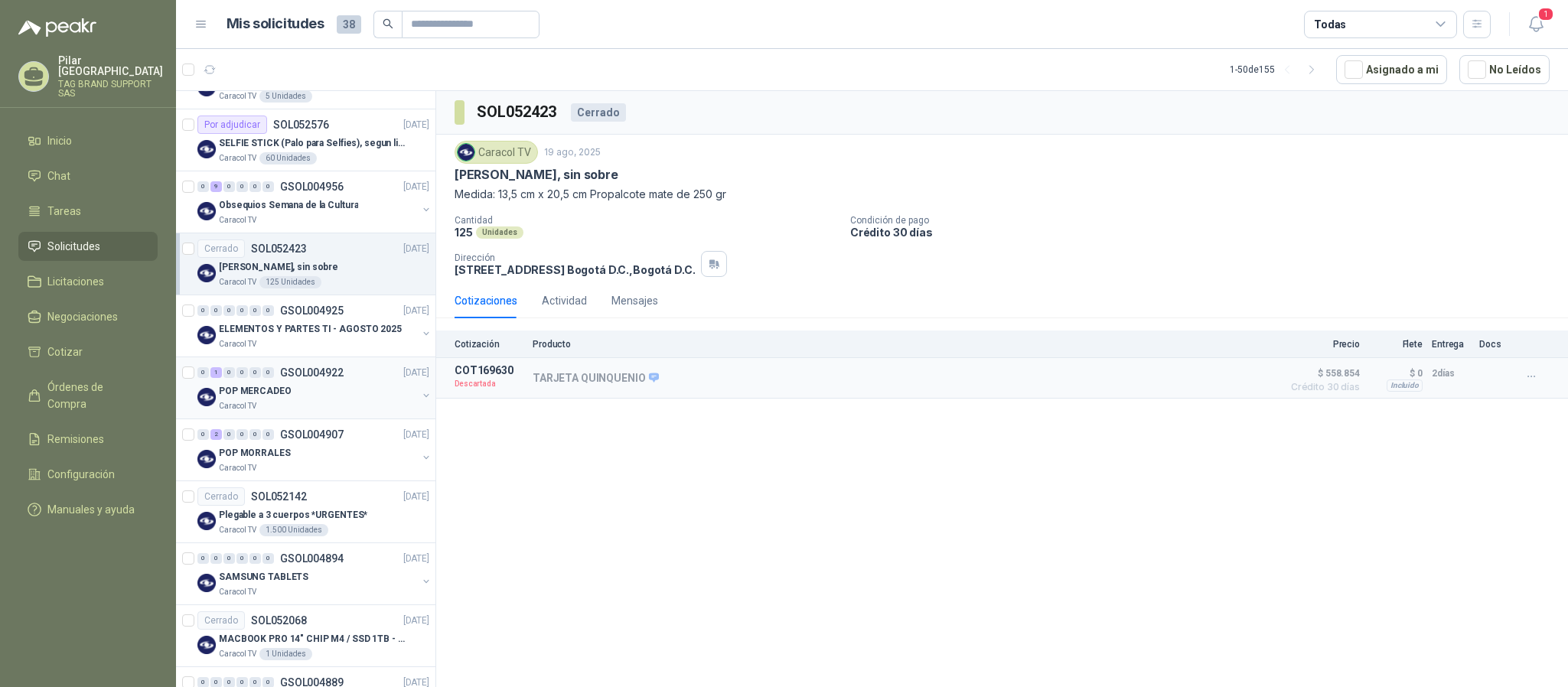
click at [308, 399] on div "POP MERCADEO" at bounding box center [317, 391] width 198 height 19
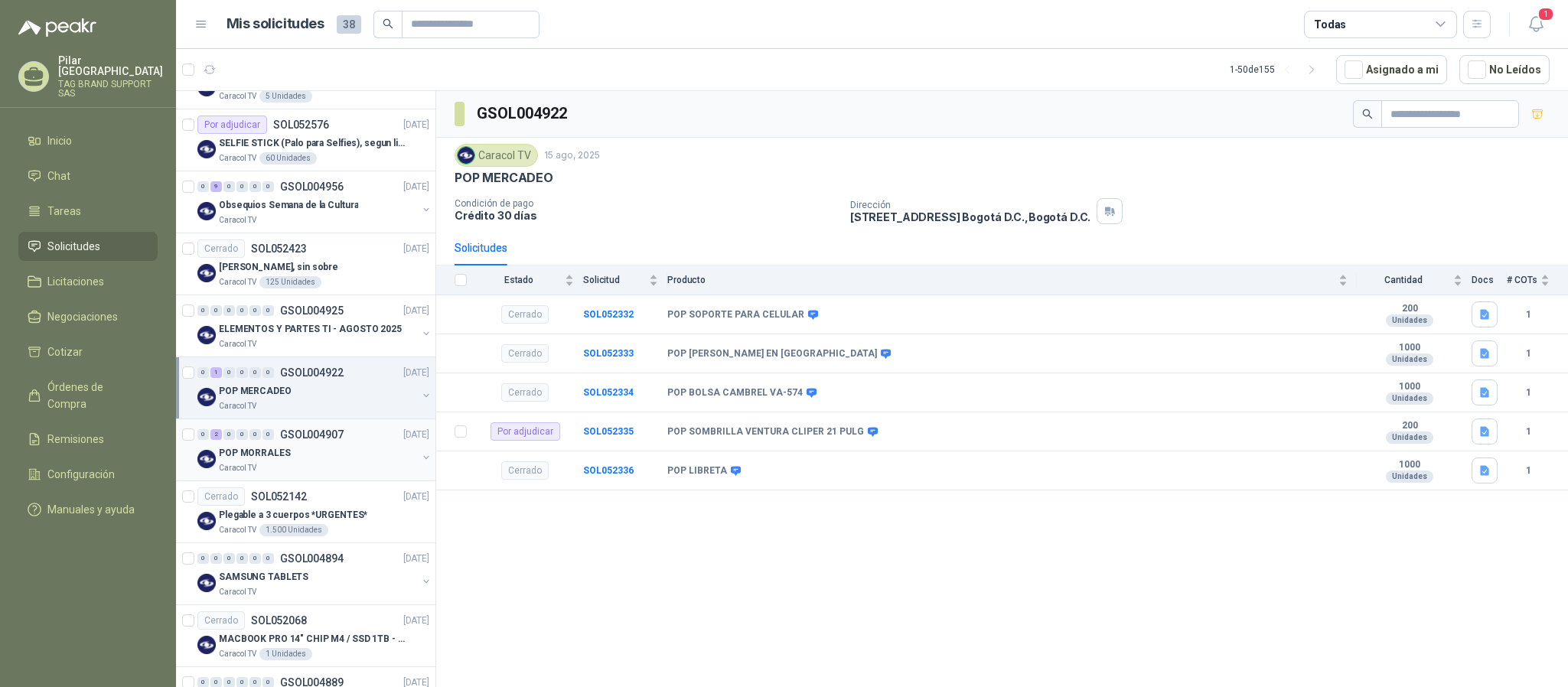
click at [301, 444] on div "0 2 0 0 0 0 GSOL004907 14/08/25" at bounding box center [315, 434] width 235 height 19
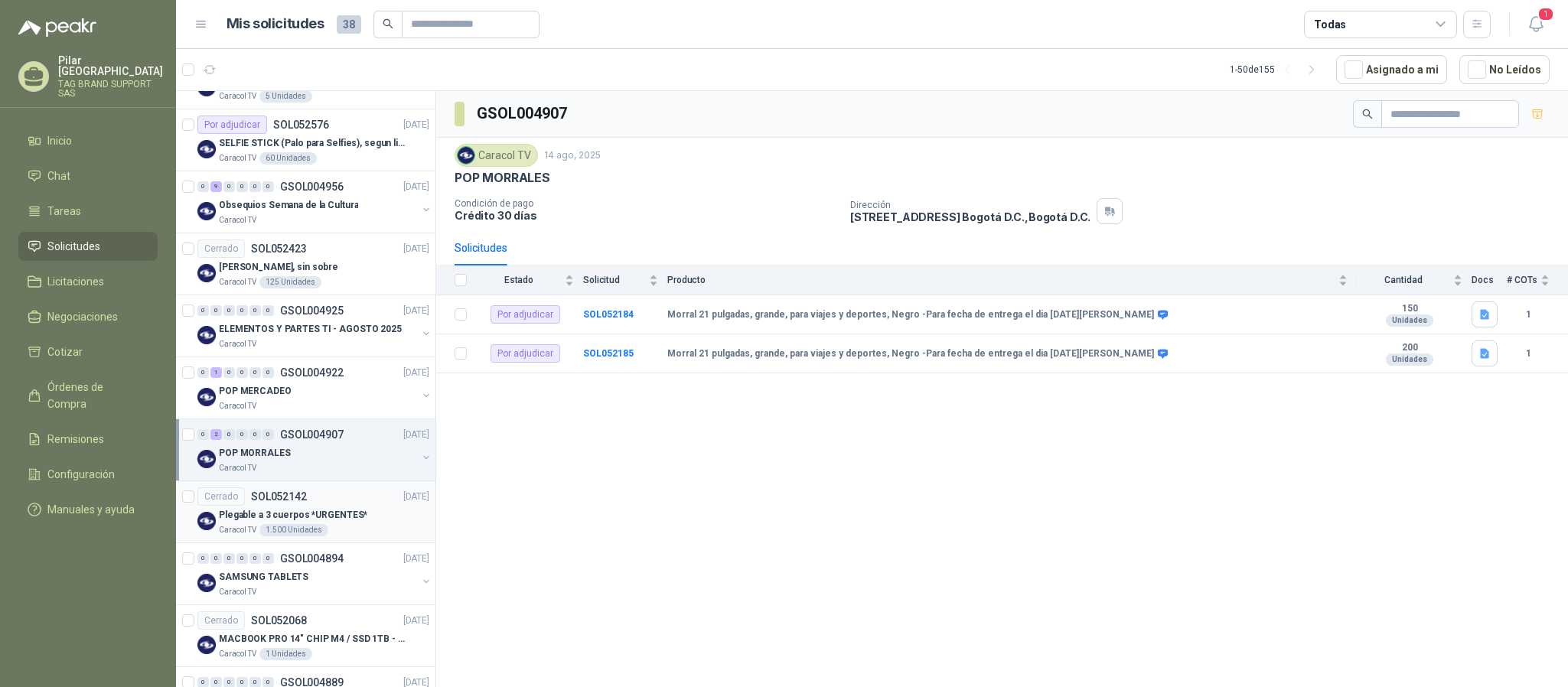
click at [292, 502] on p "SOL052142" at bounding box center [279, 496] width 56 height 11
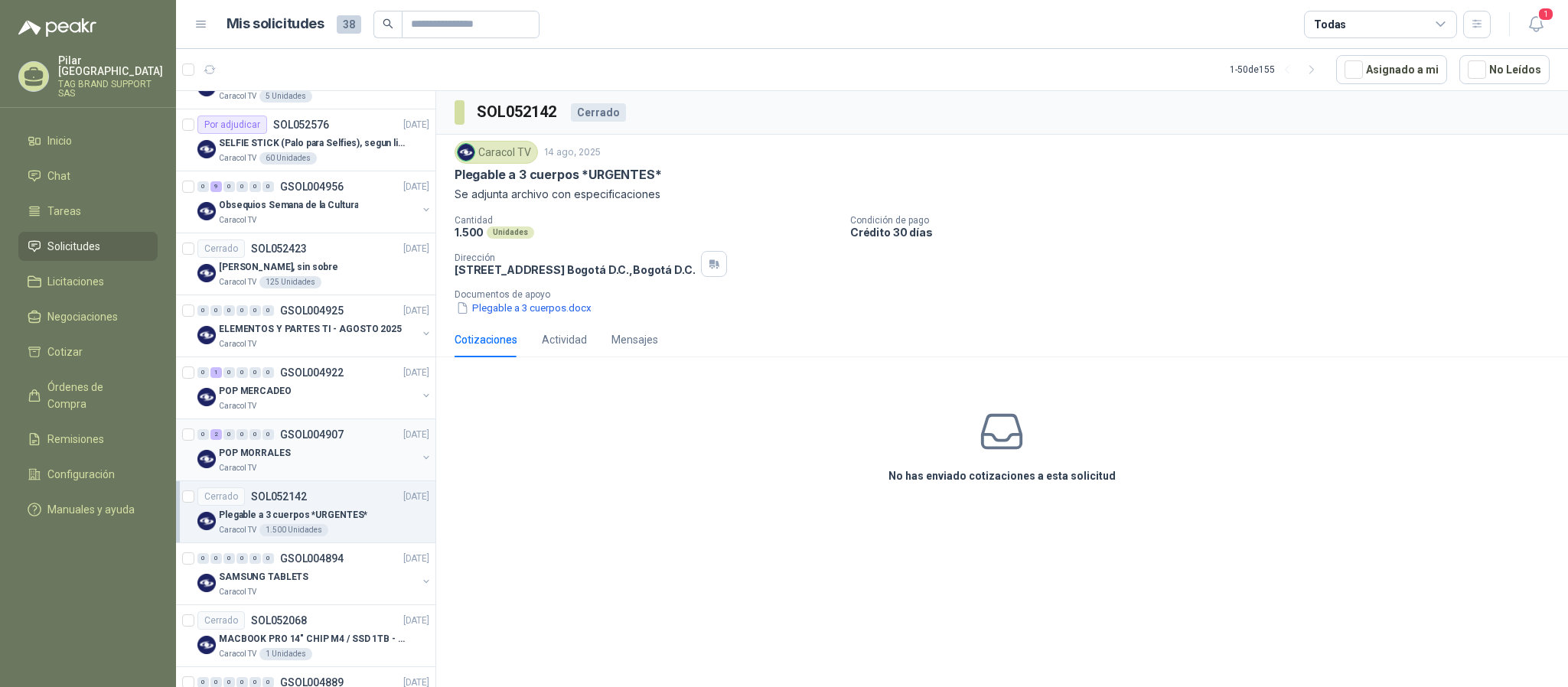
scroll to position [917, 0]
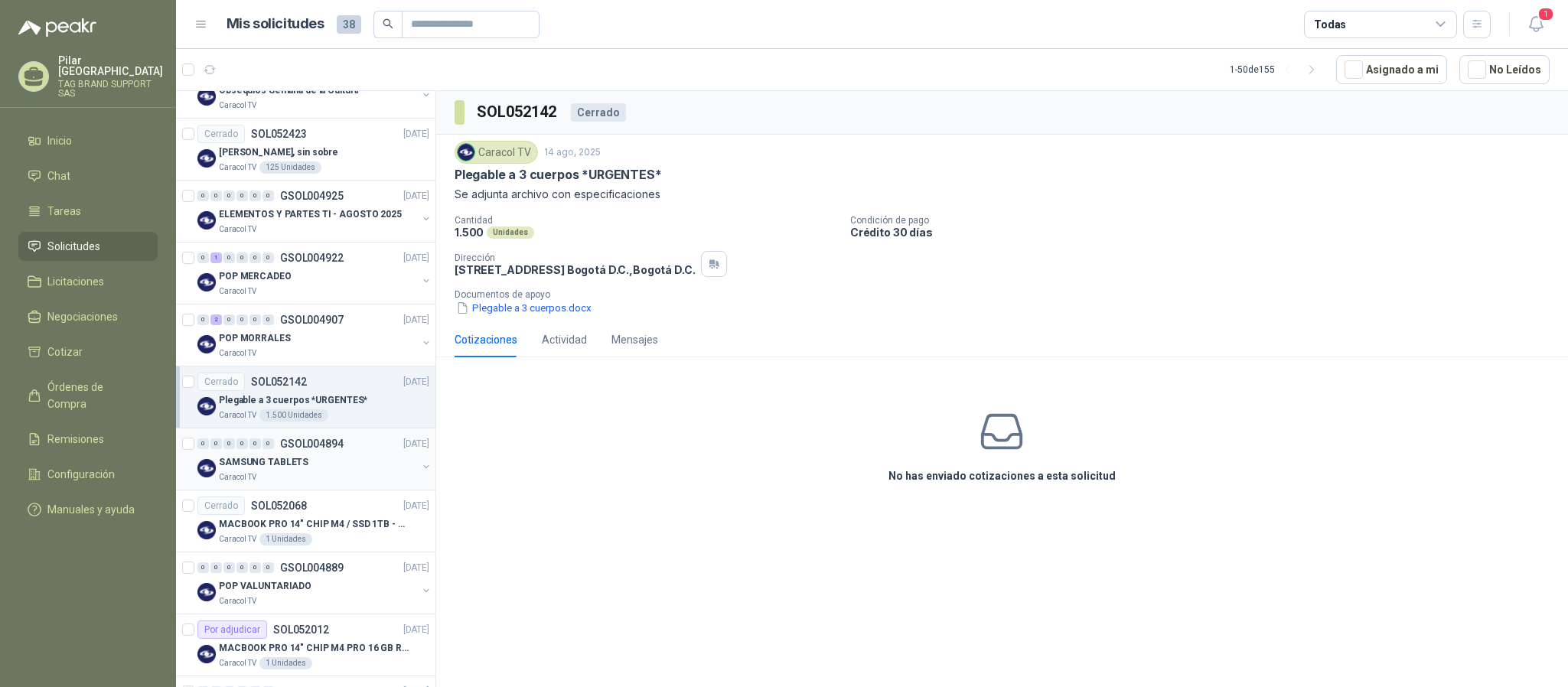
click at [330, 471] on div "SAMSUNG TABLETS" at bounding box center [317, 462] width 198 height 19
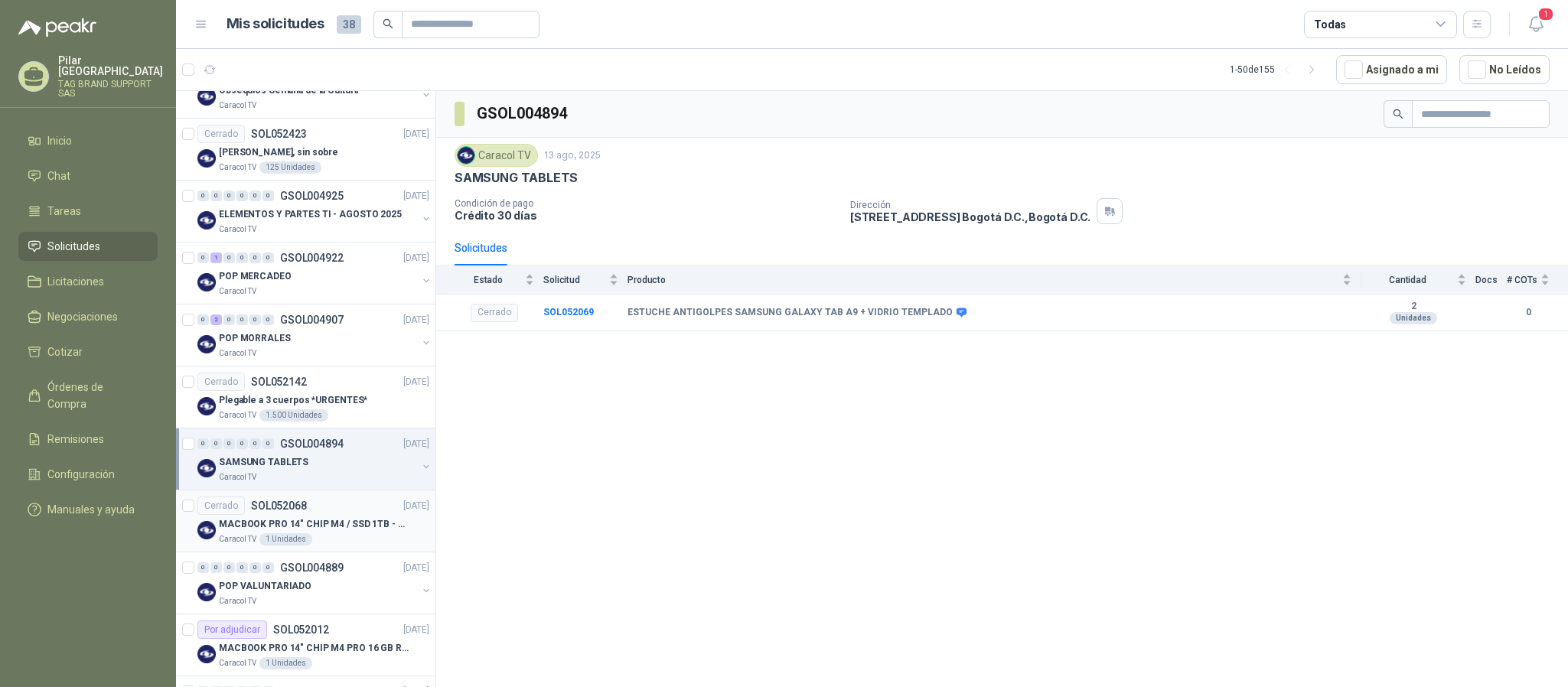
click at [338, 514] on div "Cerrado SOL052068 13/08/25" at bounding box center [313, 506] width 231 height 19
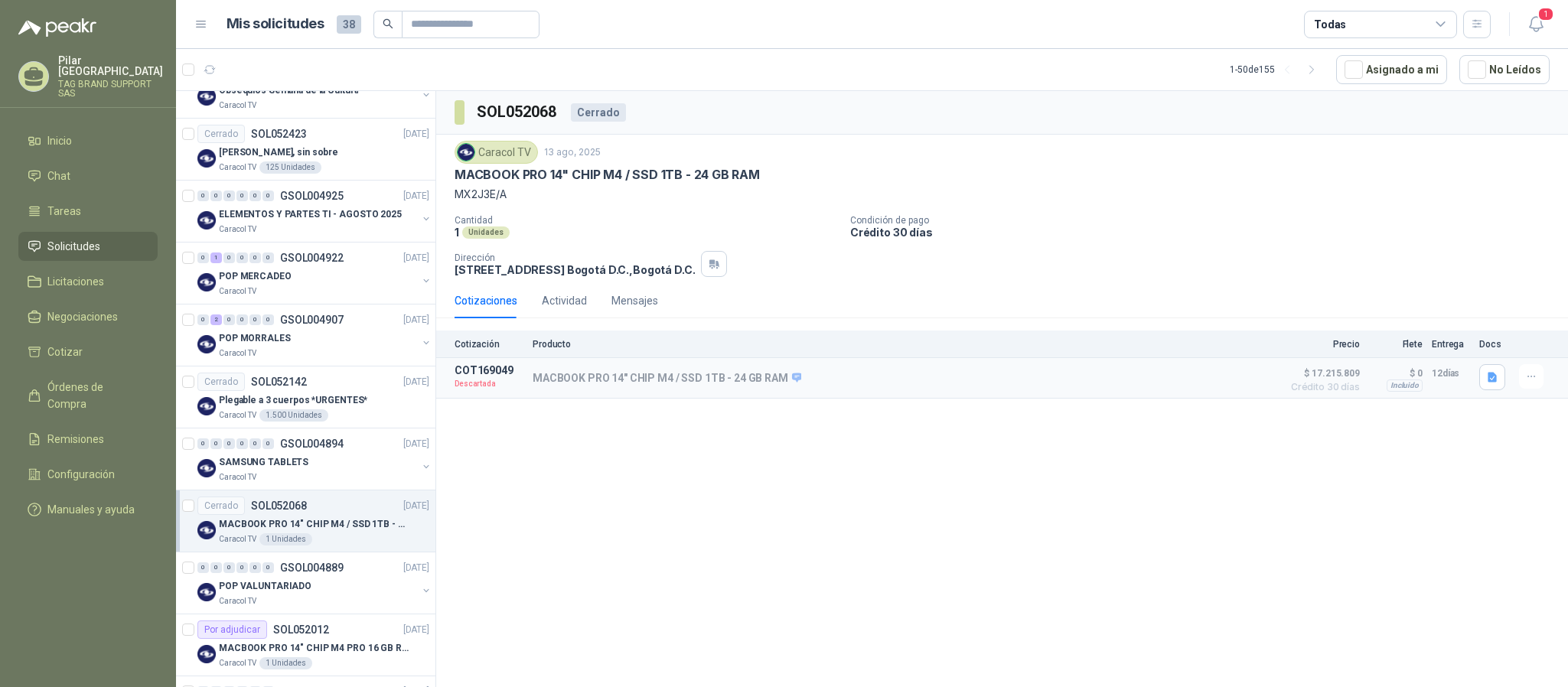
scroll to position [1032, 0]
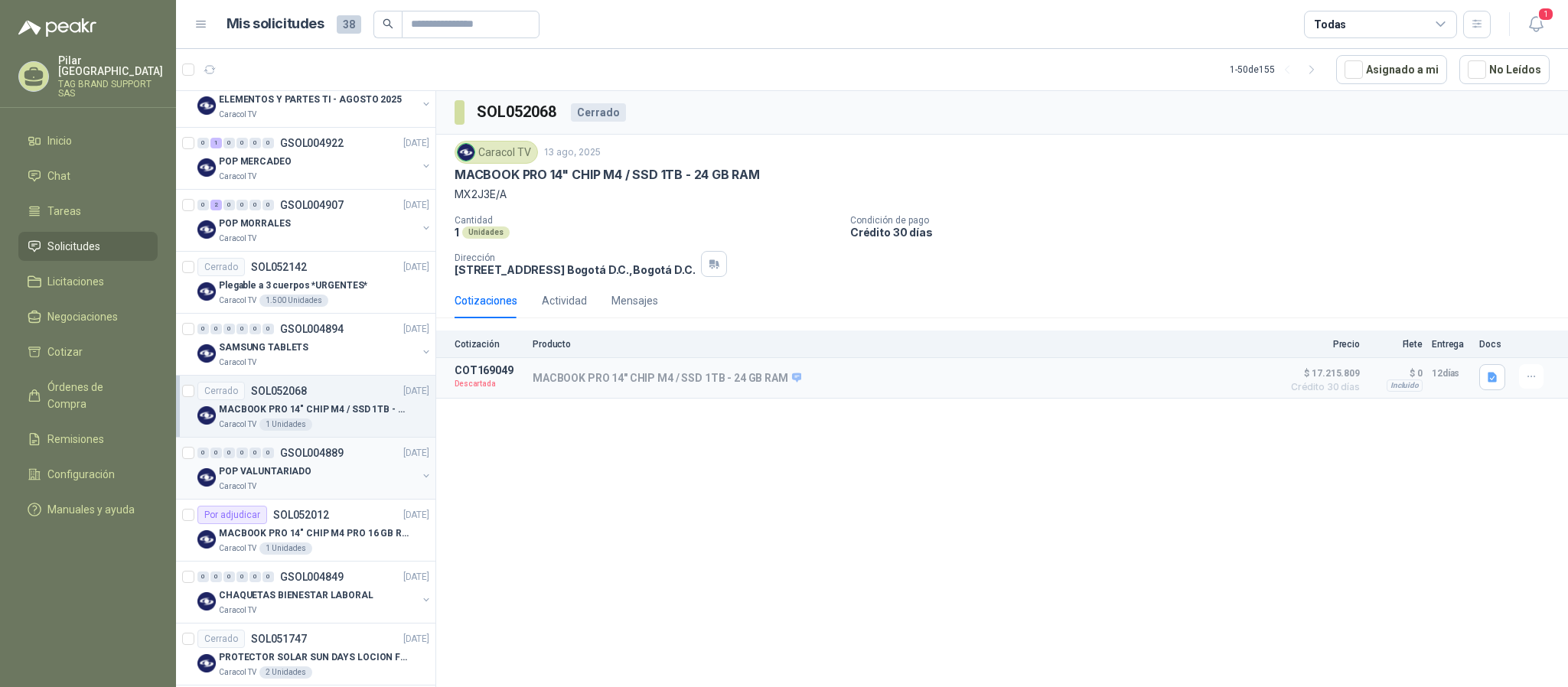
click at [343, 480] on div "POP VALUNTARIADO" at bounding box center [317, 471] width 198 height 19
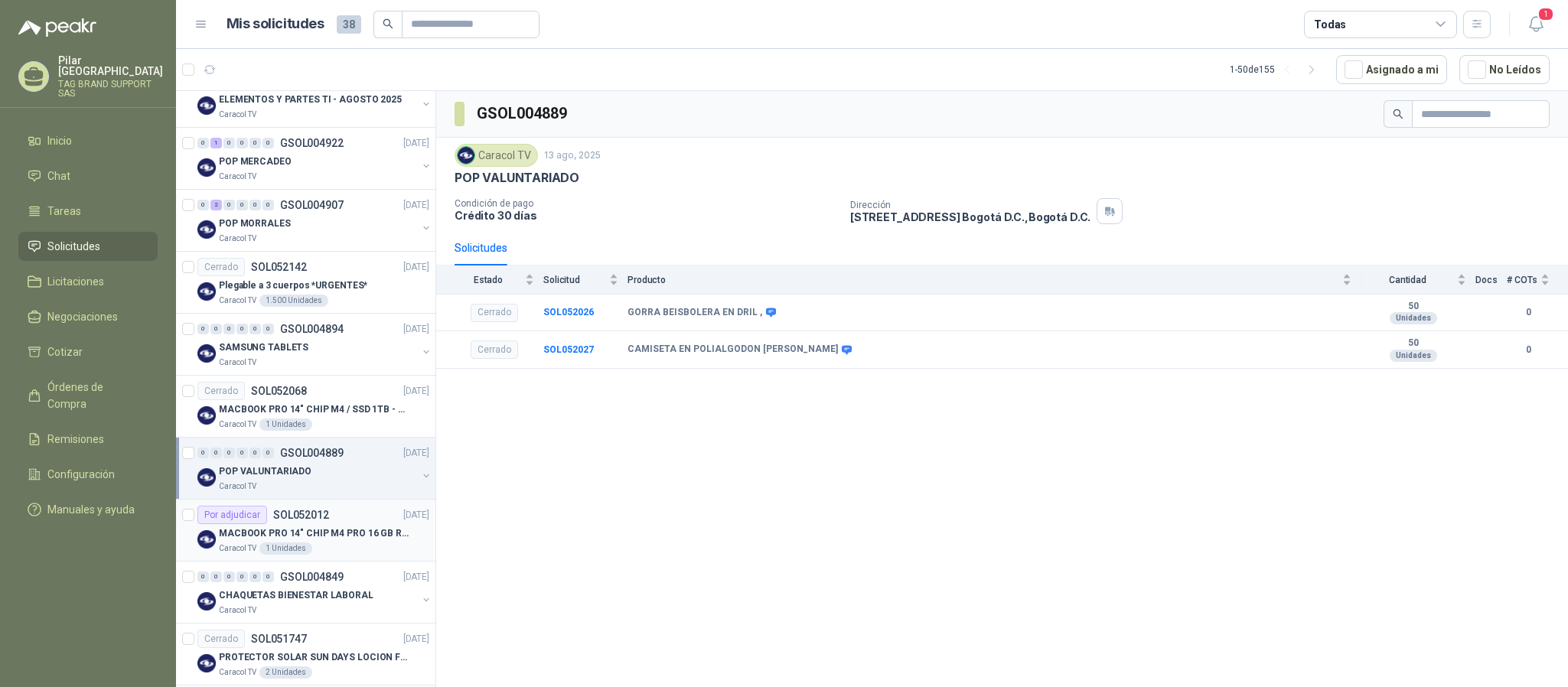
click at [346, 524] on div "Por adjudicar SOL052012 13/08/25" at bounding box center [313, 514] width 231 height 19
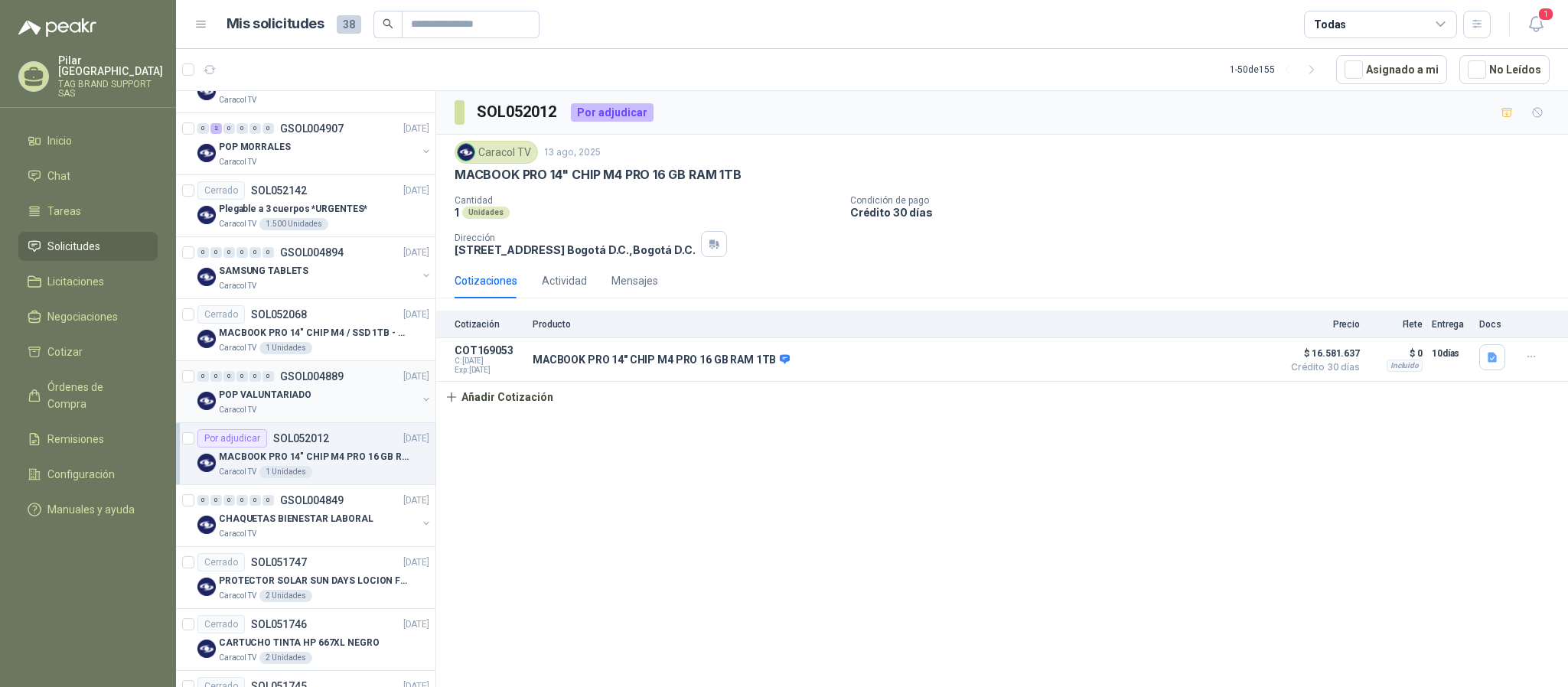
scroll to position [1147, 0]
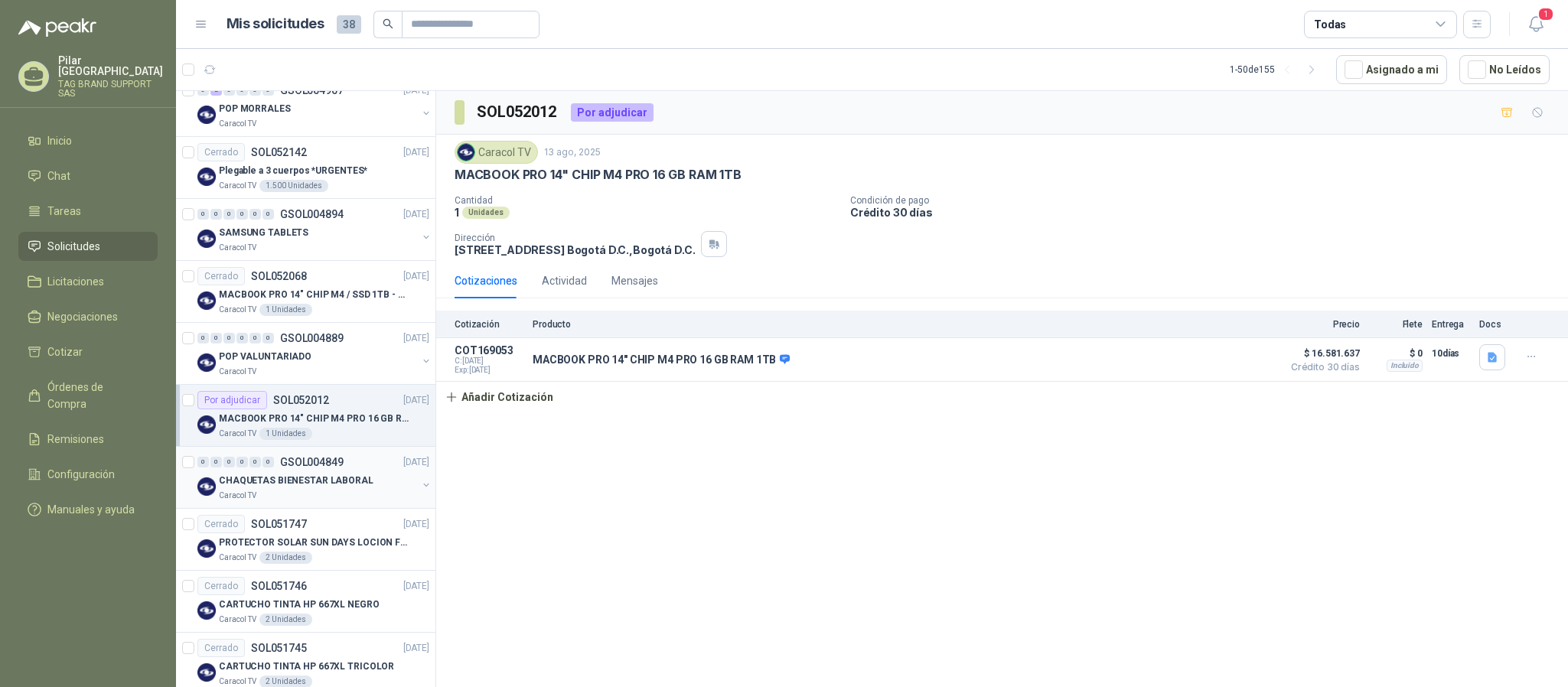
click at [319, 488] on p "CHAQUETAS BIENESTAR LABORAL" at bounding box center [296, 480] width 155 height 14
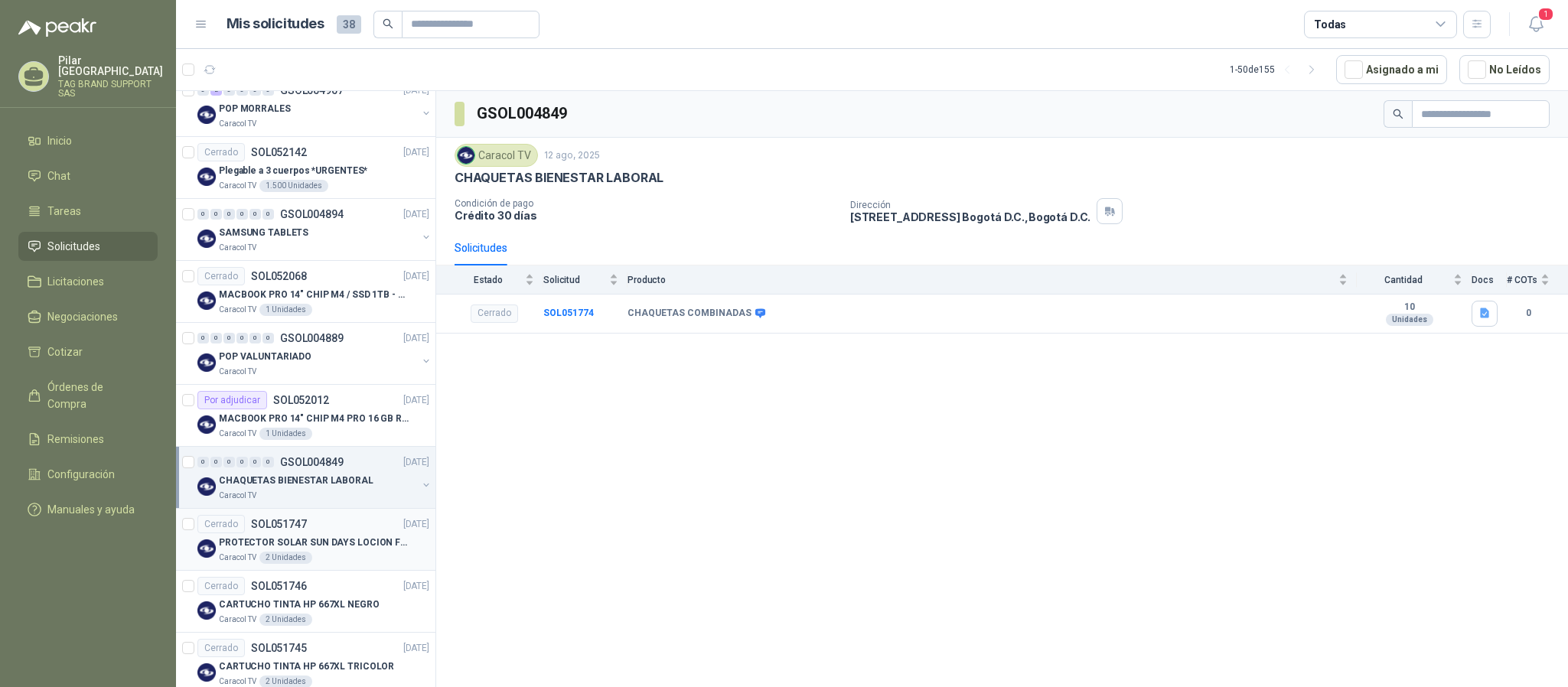
click at [317, 530] on div "Cerrado SOL051747 11/08/25" at bounding box center [313, 524] width 231 height 19
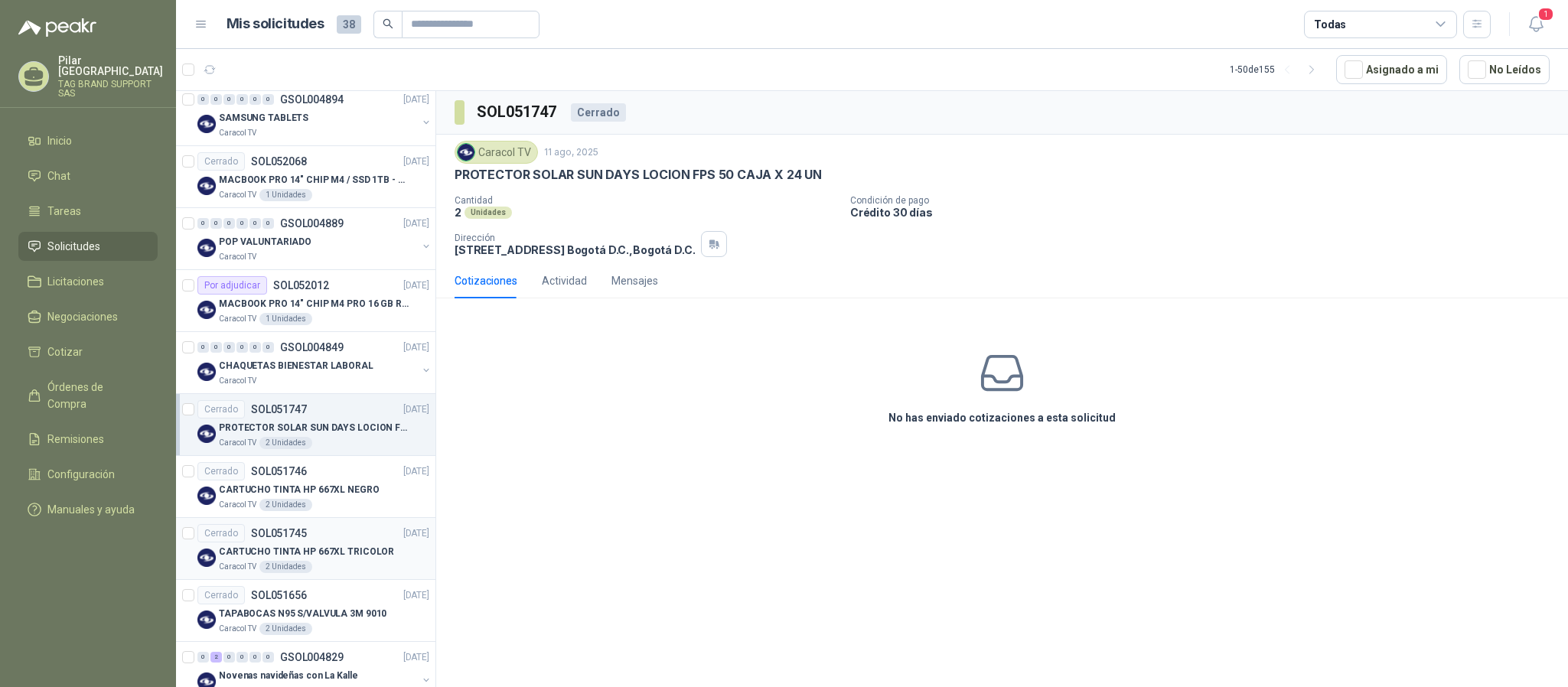
scroll to position [1377, 0]
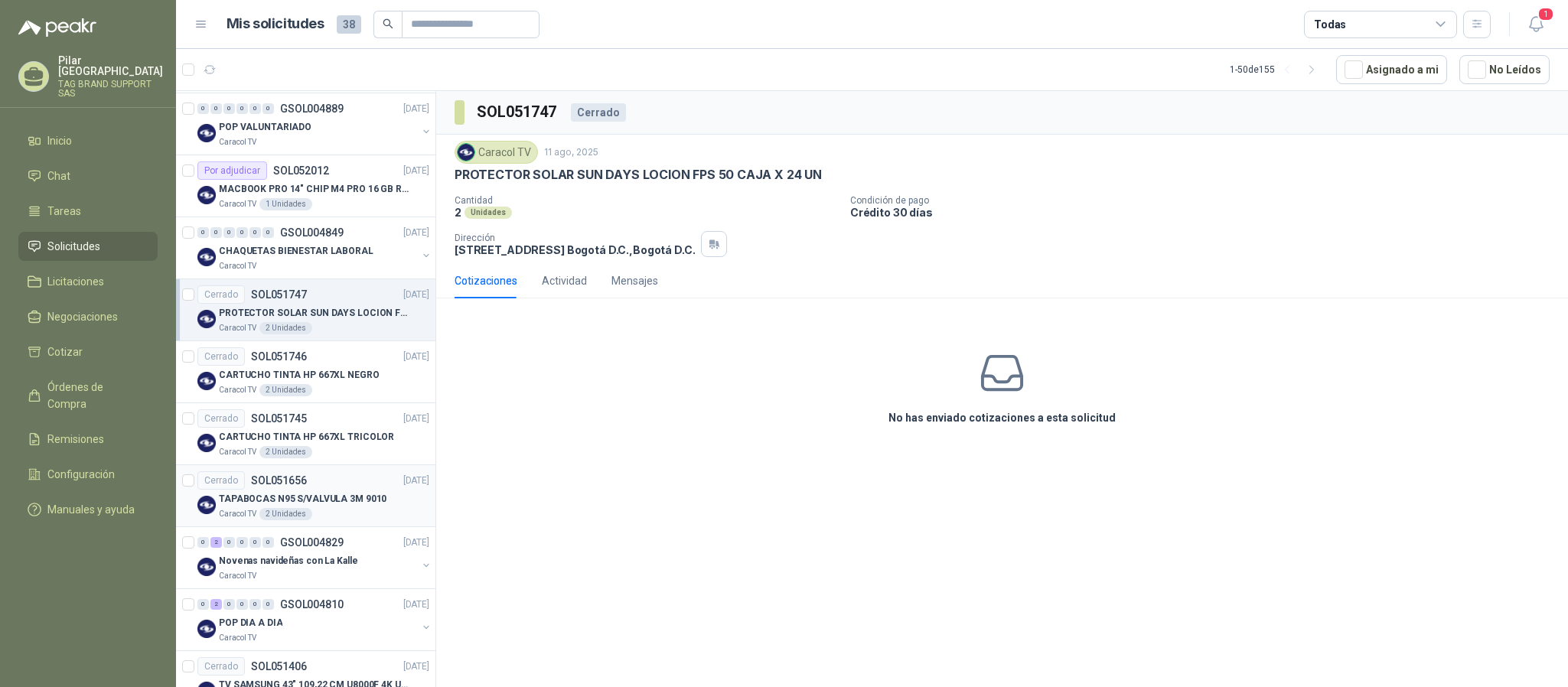
click at [322, 503] on p "TAPABOCAS N95 S/VALVULA 3M 9010" at bounding box center [302, 498] width 168 height 14
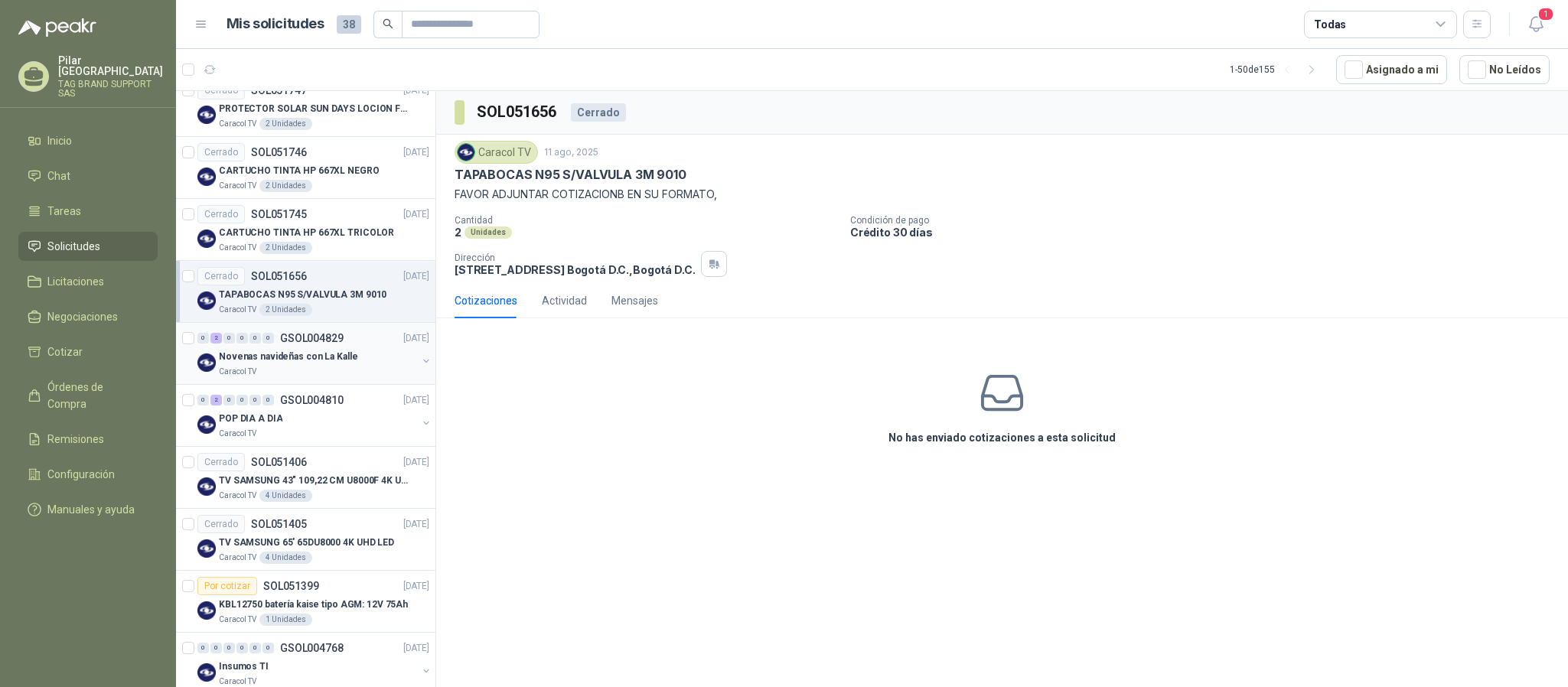
scroll to position [1605, 0]
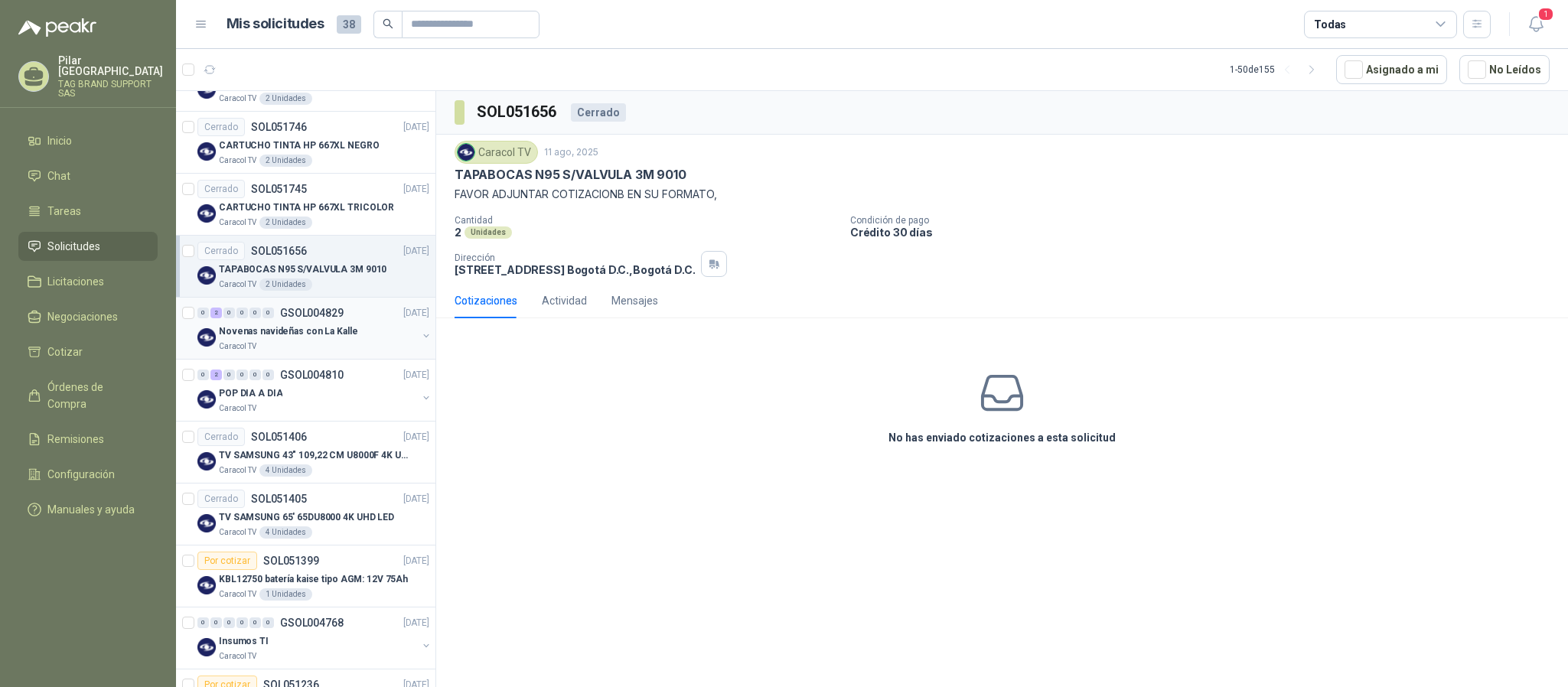
click at [335, 353] on div "Caracol TV" at bounding box center [317, 346] width 198 height 12
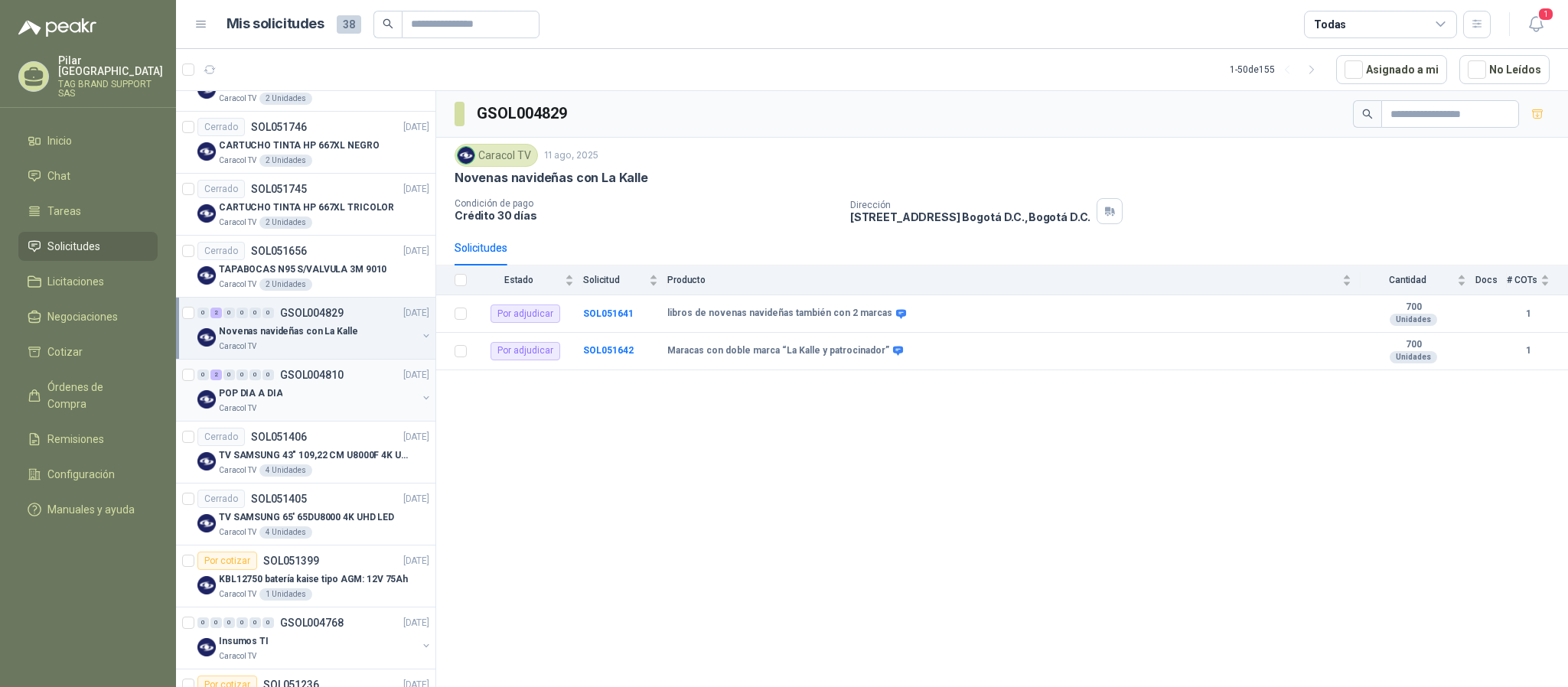
click at [277, 402] on div "POP DIA A DIA" at bounding box center [317, 393] width 198 height 19
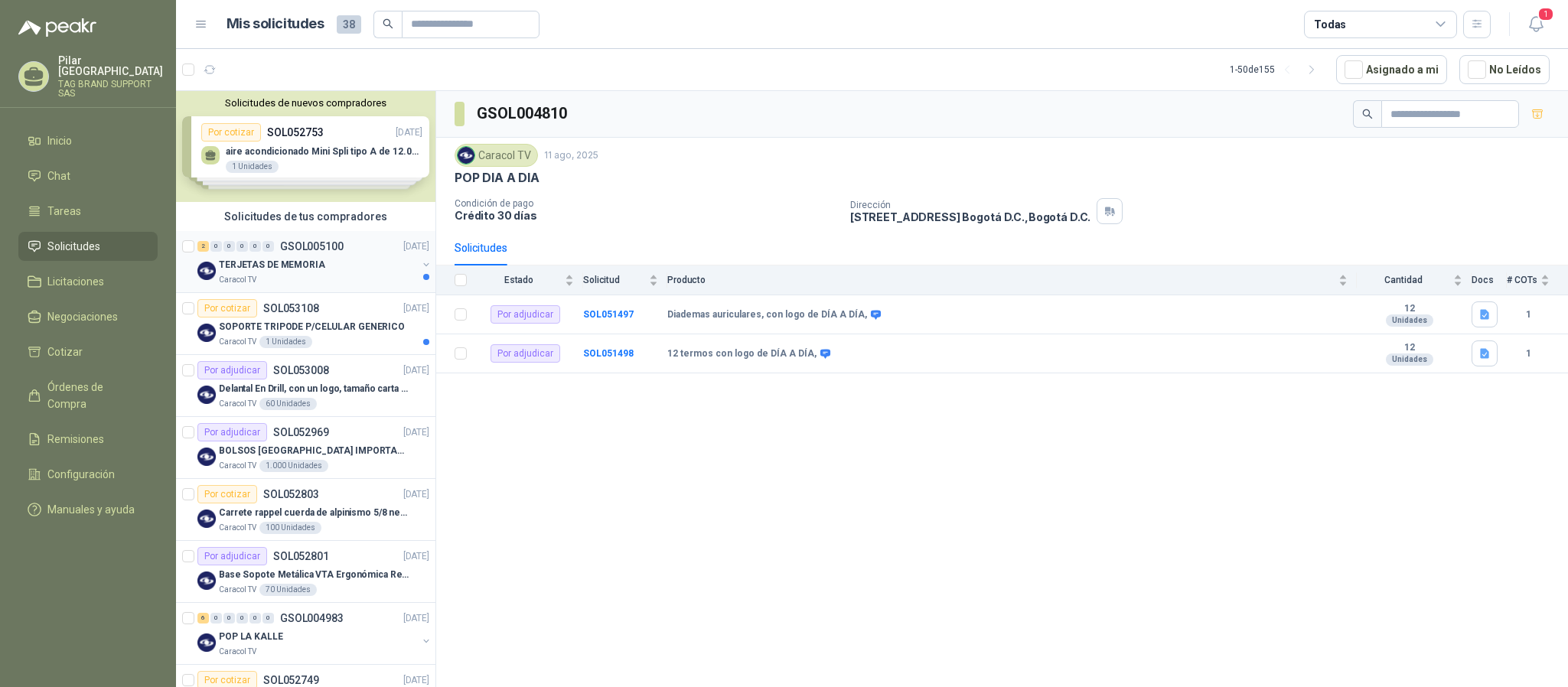
click at [288, 269] on p "TERJETAS DE MEMORIA" at bounding box center [271, 264] width 106 height 14
click at [290, 329] on p "SOPORTE TRIPODE P/CELULAR GENERICO" at bounding box center [311, 326] width 186 height 14
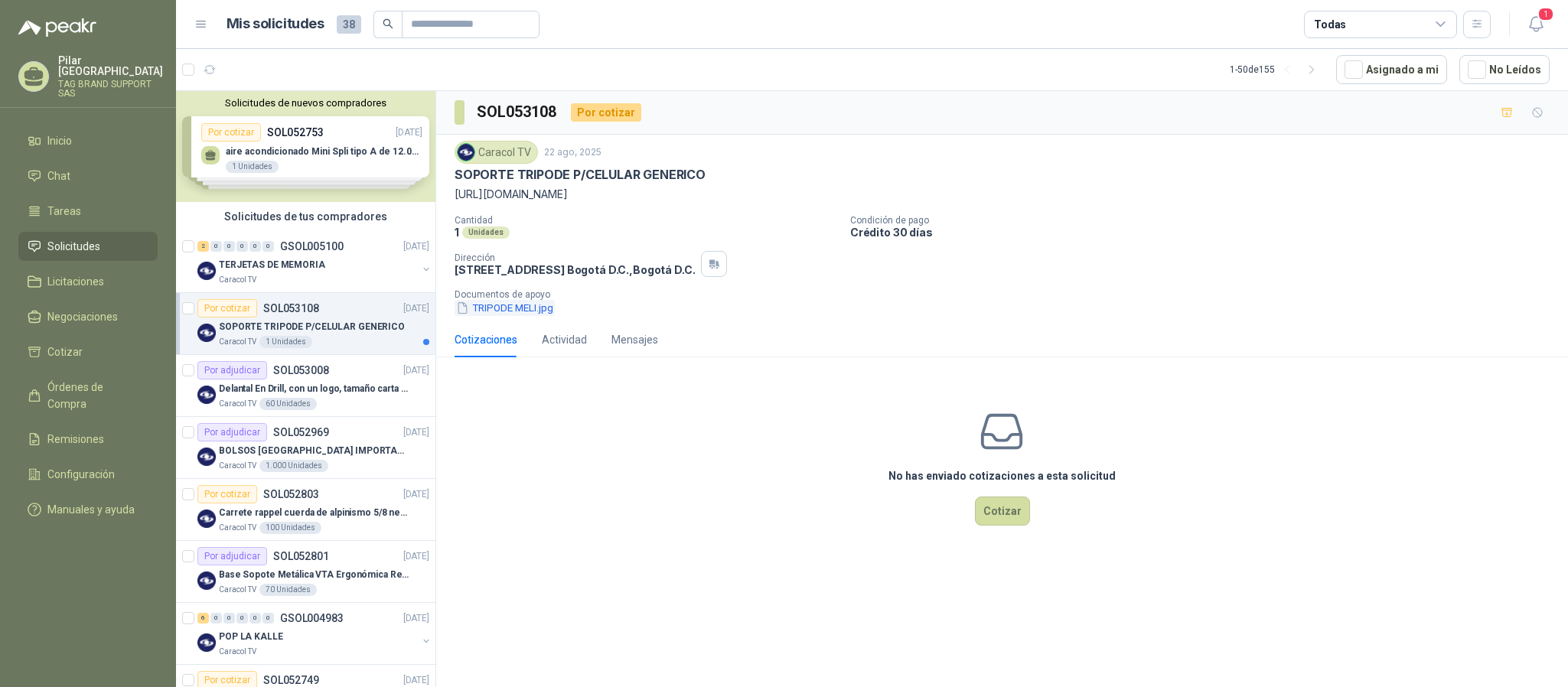
click at [517, 308] on button "TRIPODE MELI.jpg" at bounding box center [505, 308] width 100 height 16
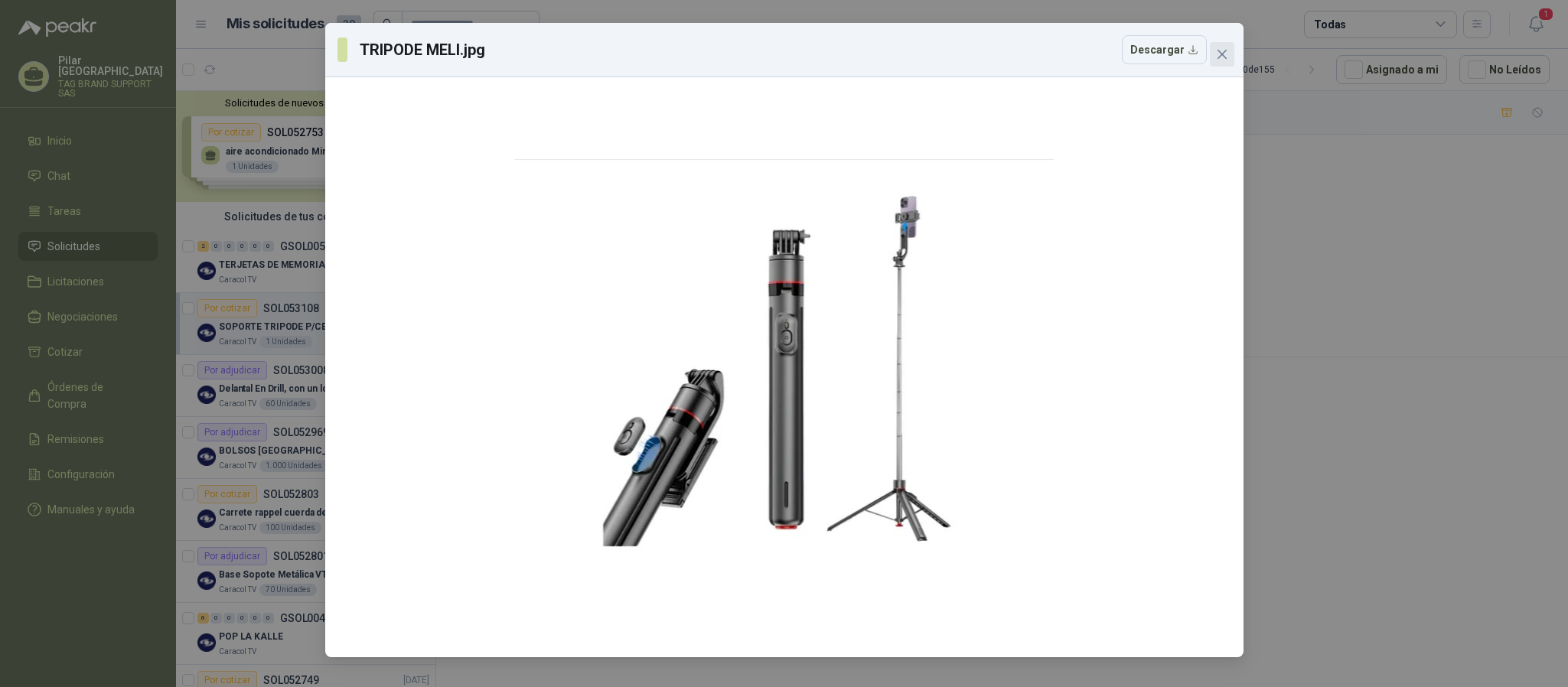
click at [1222, 62] on button "Close" at bounding box center [1222, 54] width 25 height 25
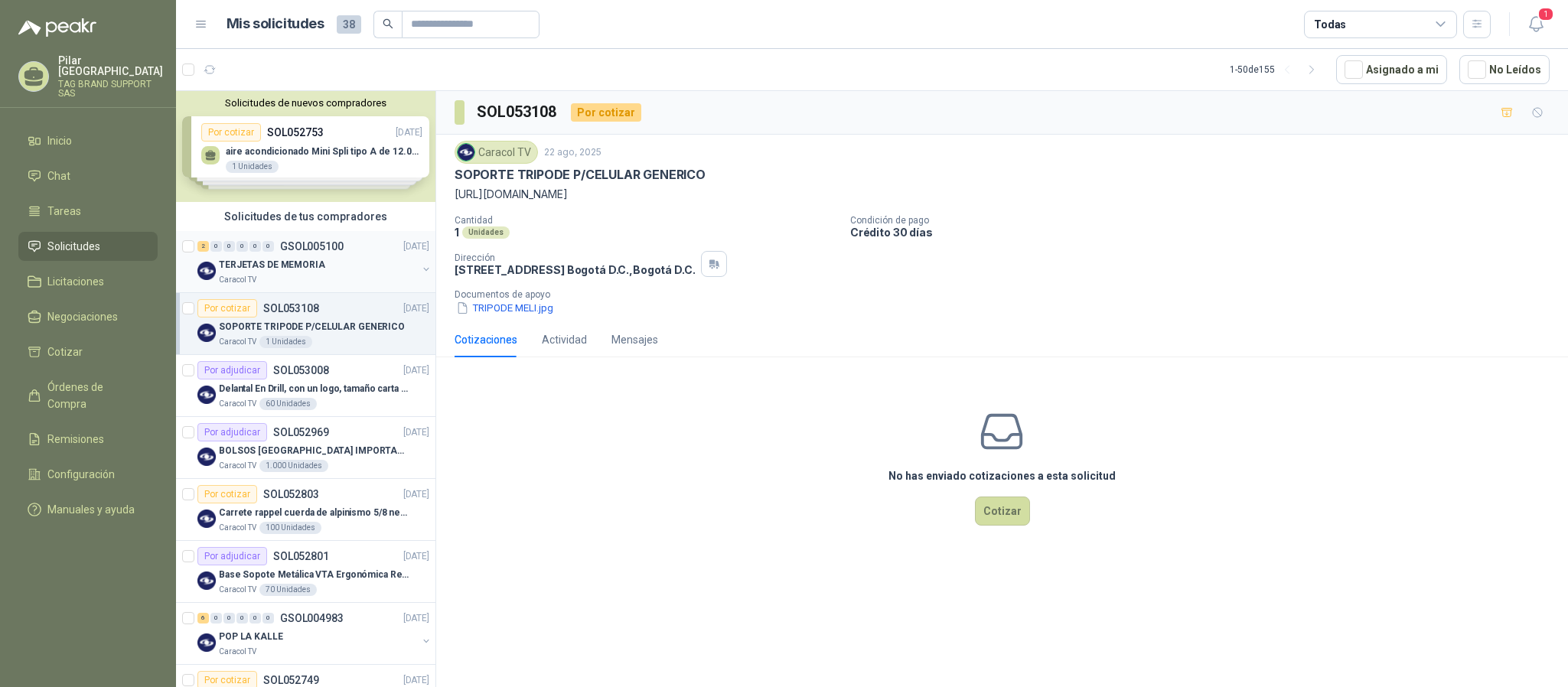
click at [282, 271] on p "TERJETAS DE MEMORIA" at bounding box center [271, 264] width 106 height 14
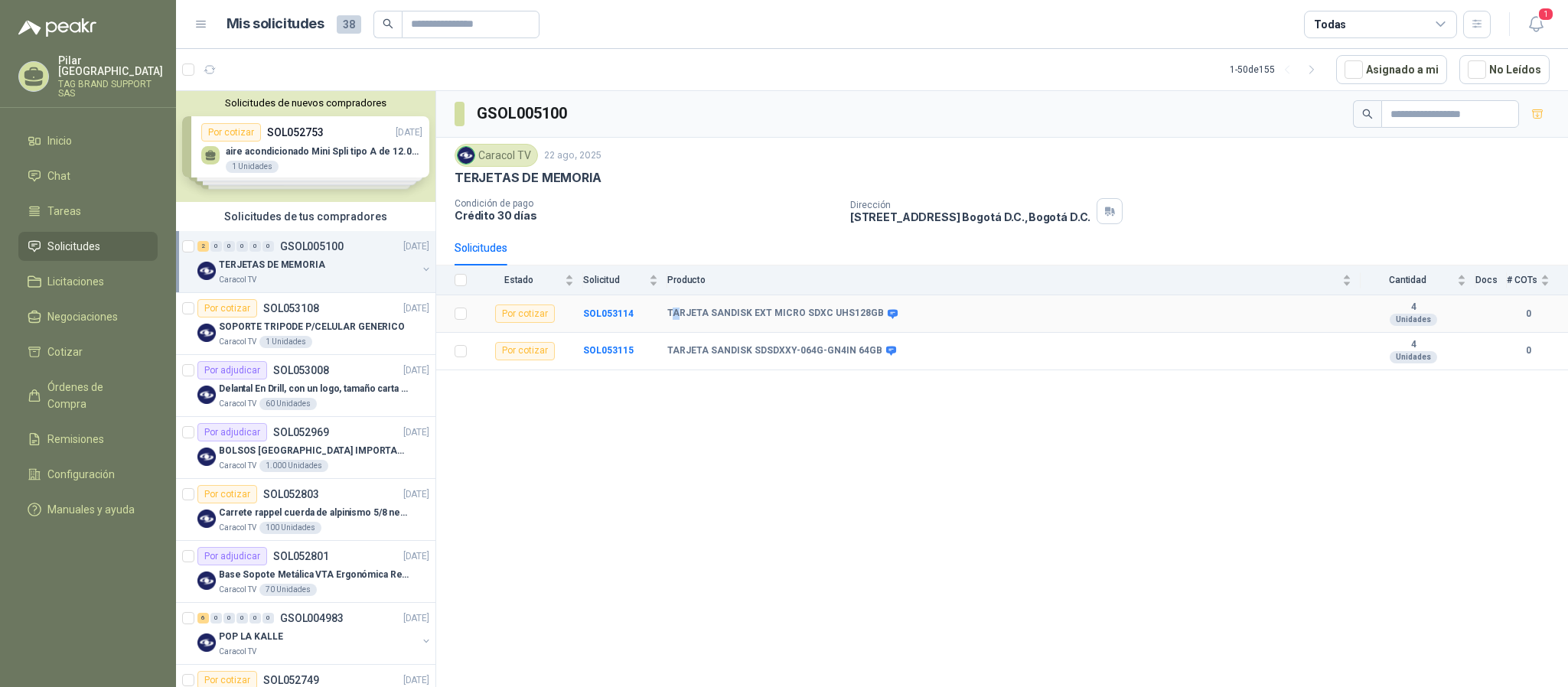
click at [677, 319] on b "TARJETA SANDISK EXT MICRO SDXC UHS128GB" at bounding box center [775, 314] width 216 height 12
drag, startPoint x: 668, startPoint y: 319, endPoint x: 870, endPoint y: 316, distance: 202.0
click at [870, 316] on div "TARJETA SANDISK EXT MICRO SDXC UHS128GB" at bounding box center [781, 314] width 228 height 12
copy div "TARJETA SANDISK EXT MICRO SDXC UHS128GB"
click at [313, 343] on div "Caracol TV 1 Unidades" at bounding box center [323, 342] width 210 height 12
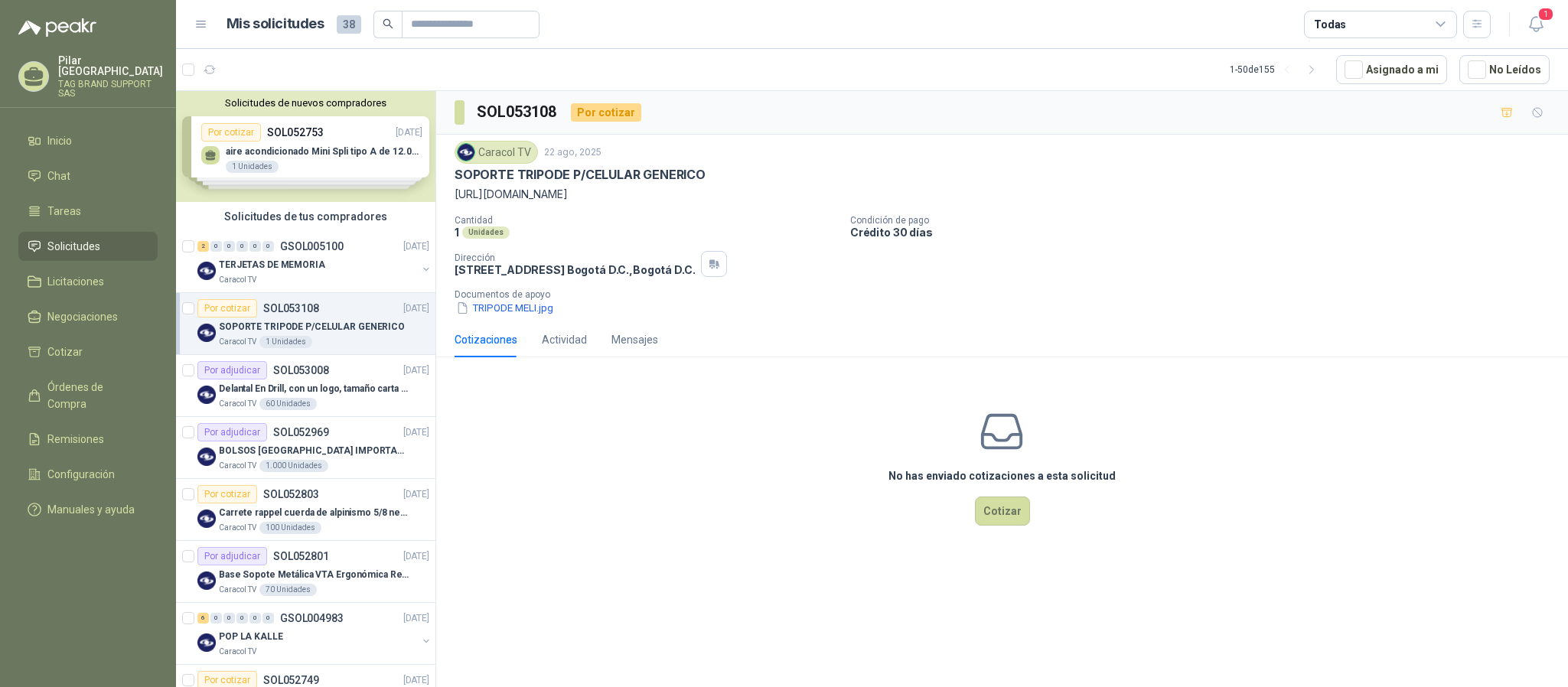
click at [74, 239] on span "Solicitudes" at bounding box center [74, 247] width 53 height 17
